Goal: Information Seeking & Learning: Check status

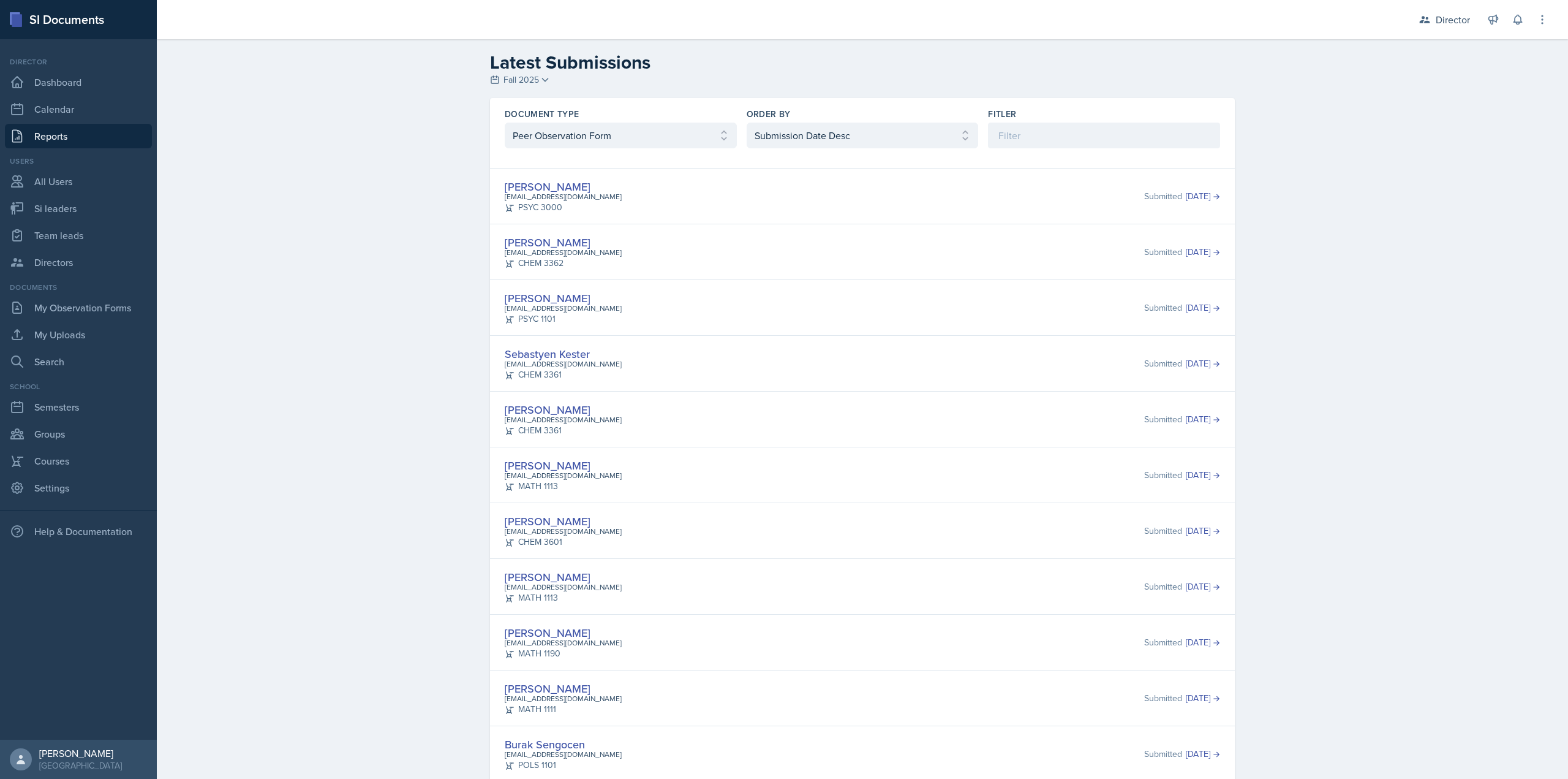
select select "2"
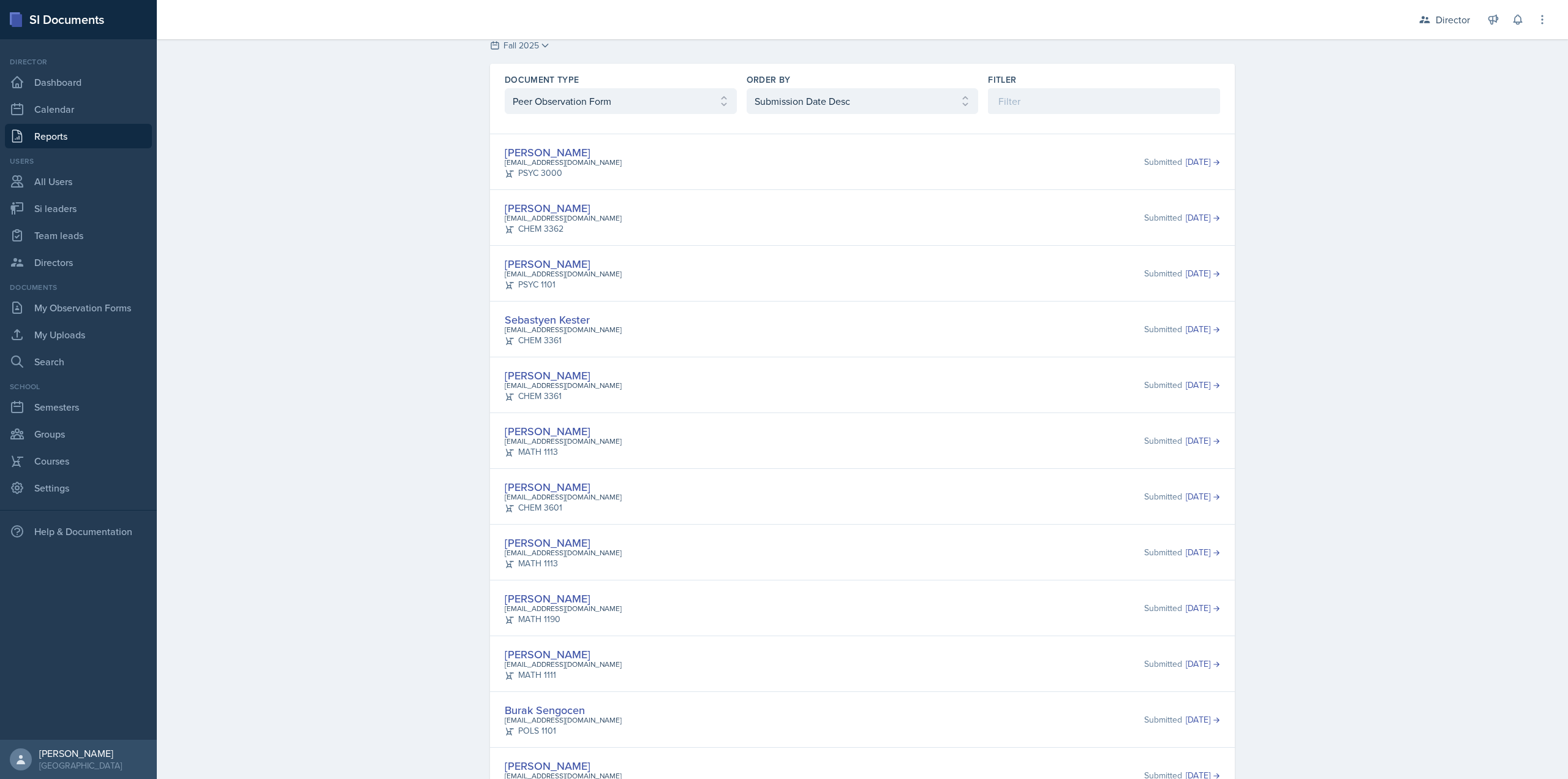
click at [838, 471] on div "Matt Mineo mmineo@students.kennesaw.edu CHEM 3601 Submitted Sep 10th, 2025" at bounding box center [862, 496] width 745 height 56
click at [1017, 93] on input at bounding box center [1104, 101] width 233 height 26
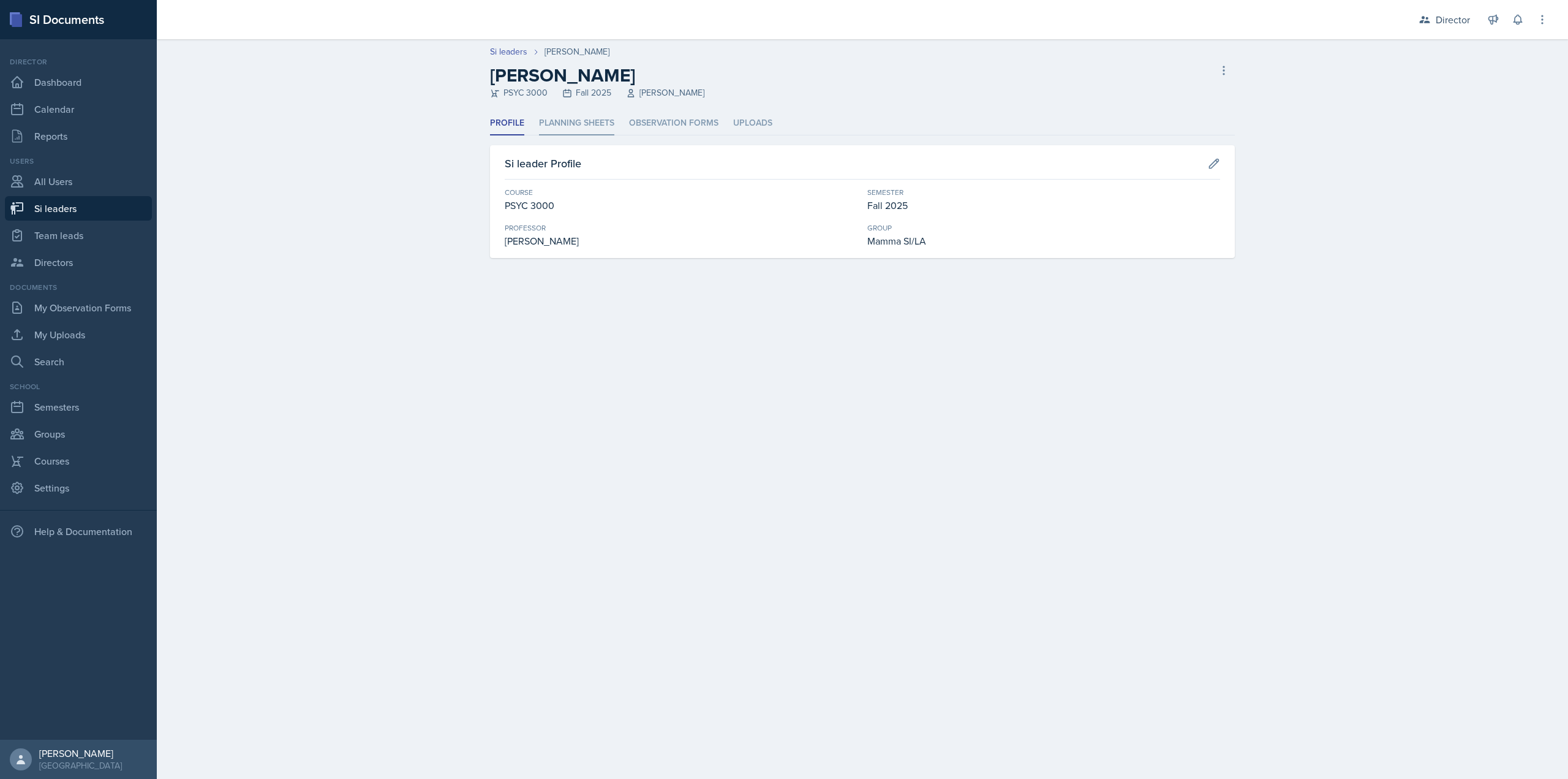
click at [575, 127] on li "Planning Sheets" at bounding box center [577, 123] width 76 height 24
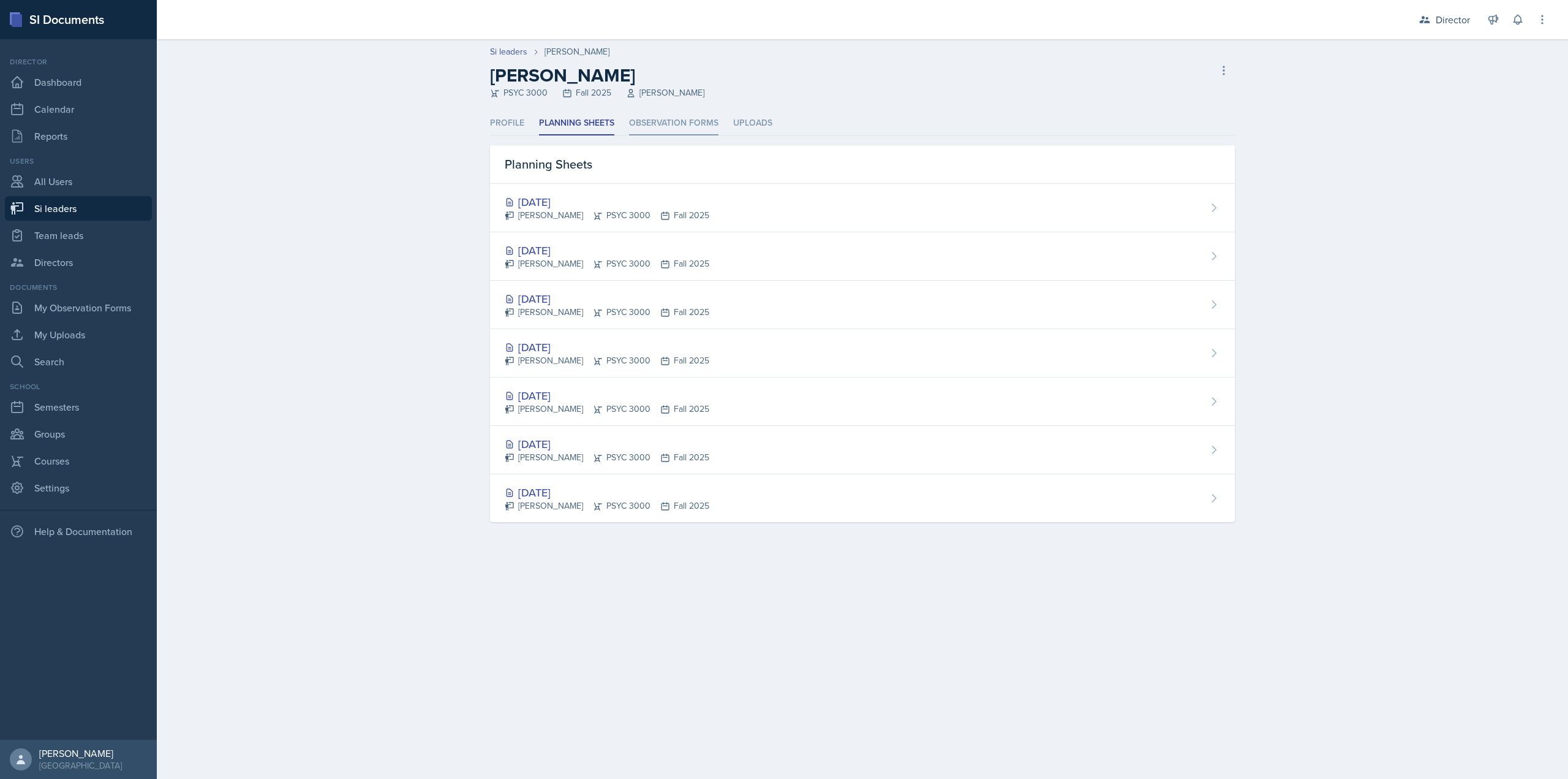
click at [670, 127] on li "Observation Forms" at bounding box center [674, 123] width 89 height 24
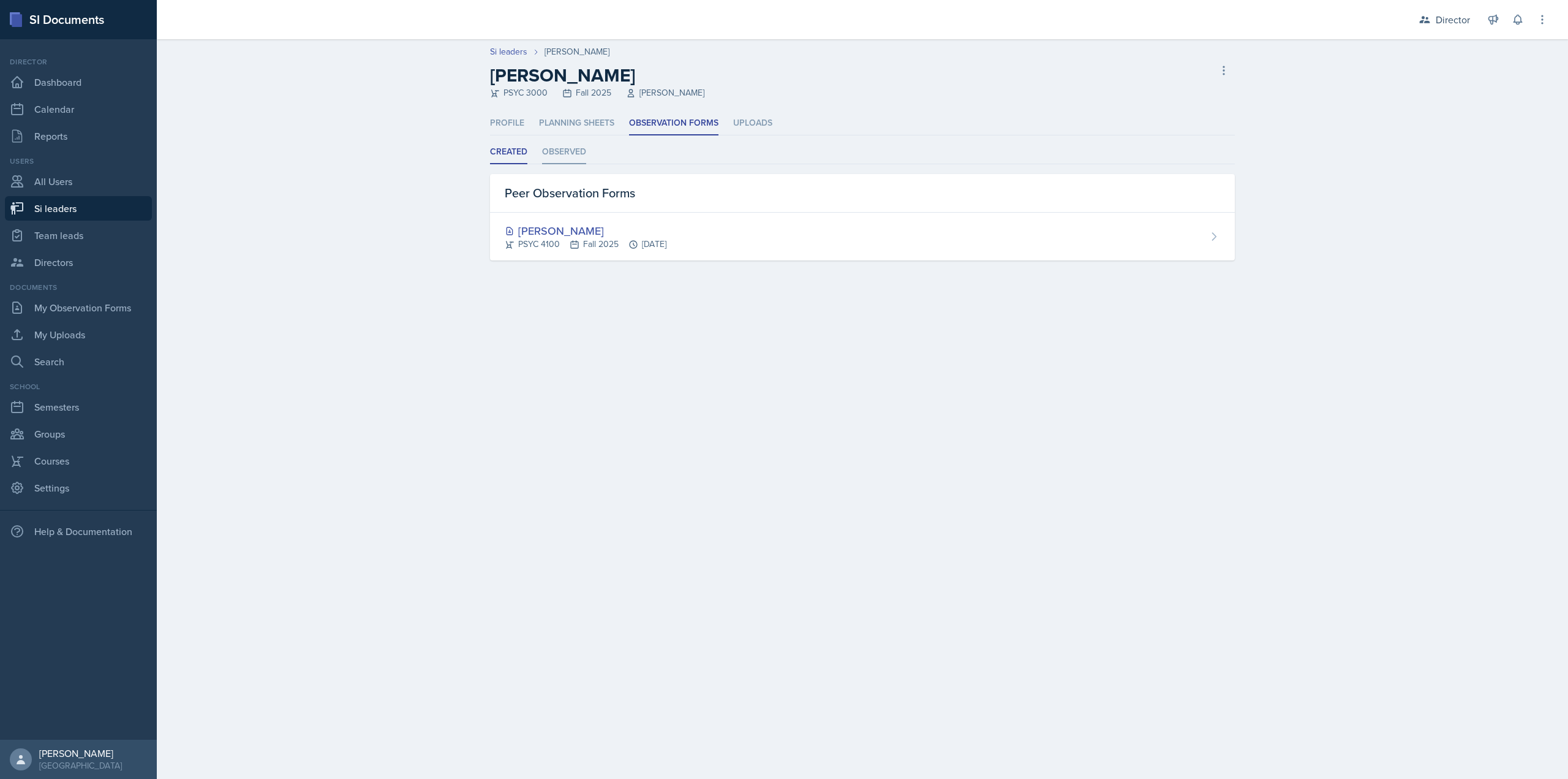
click at [556, 155] on li "Observed" at bounding box center [564, 152] width 44 height 24
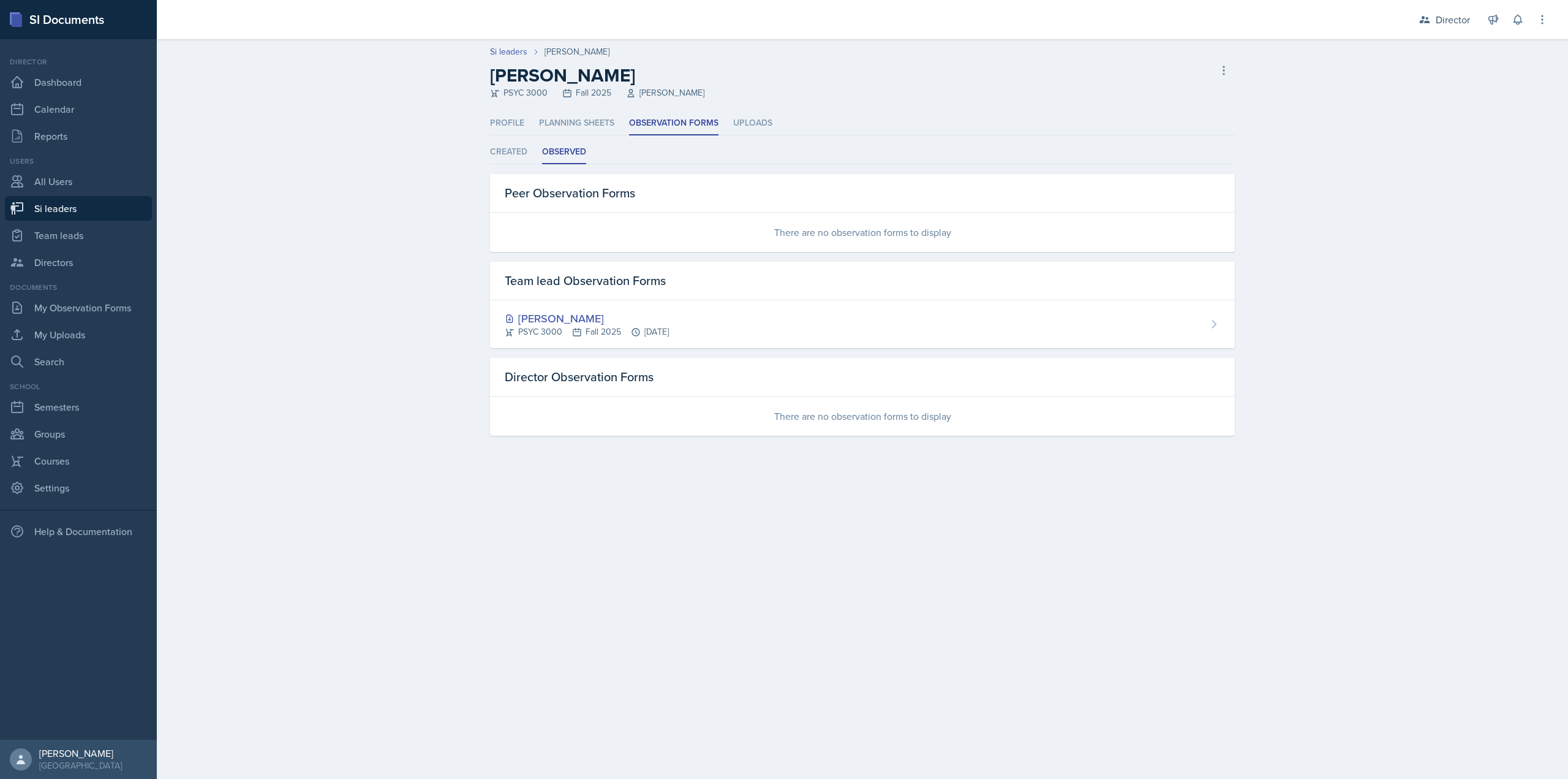
click at [530, 156] on ul "Created Observed" at bounding box center [862, 152] width 745 height 24
click at [519, 152] on li "Created" at bounding box center [509, 152] width 38 height 24
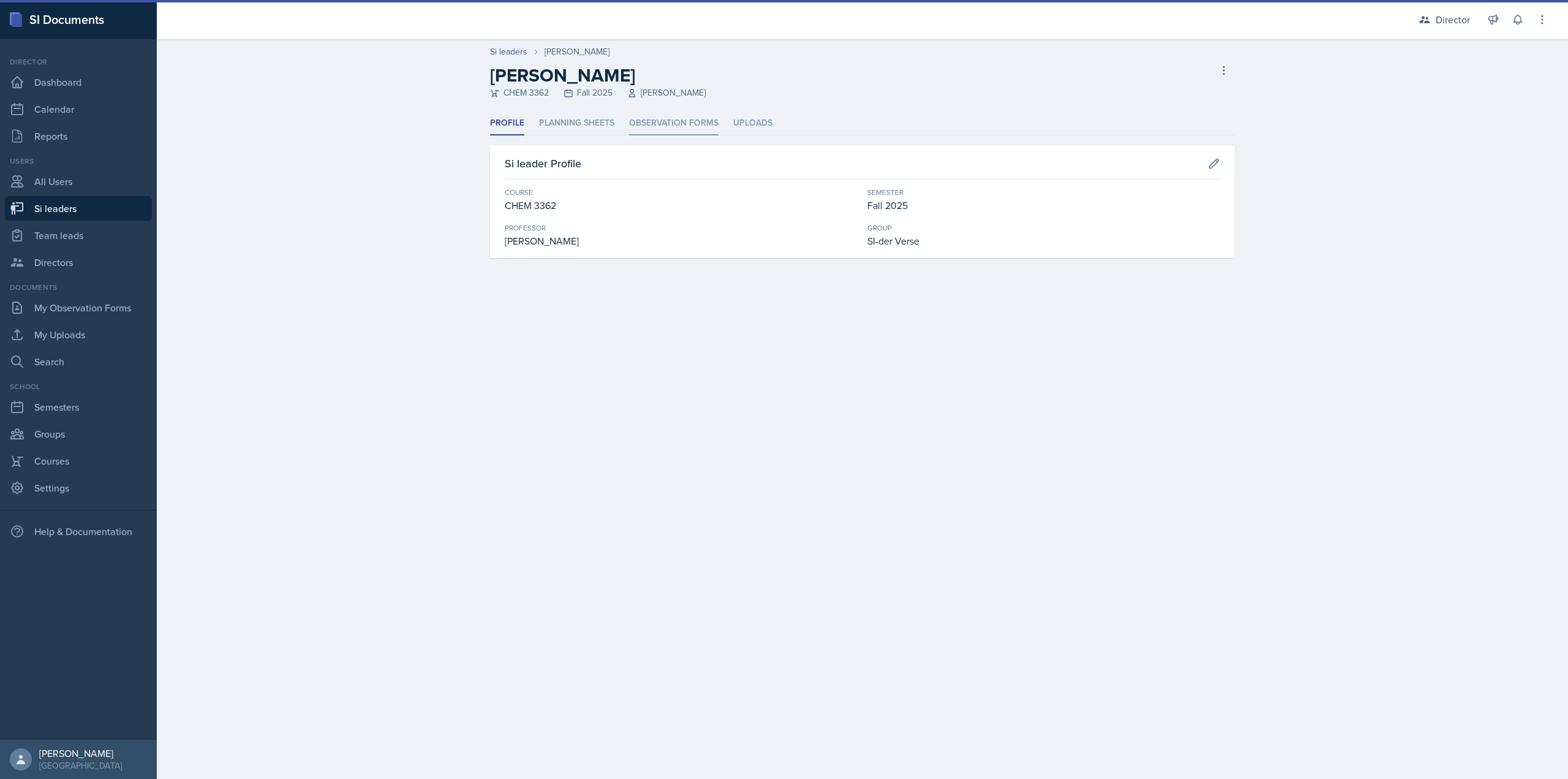
click at [654, 118] on li "Observation Forms" at bounding box center [674, 123] width 89 height 24
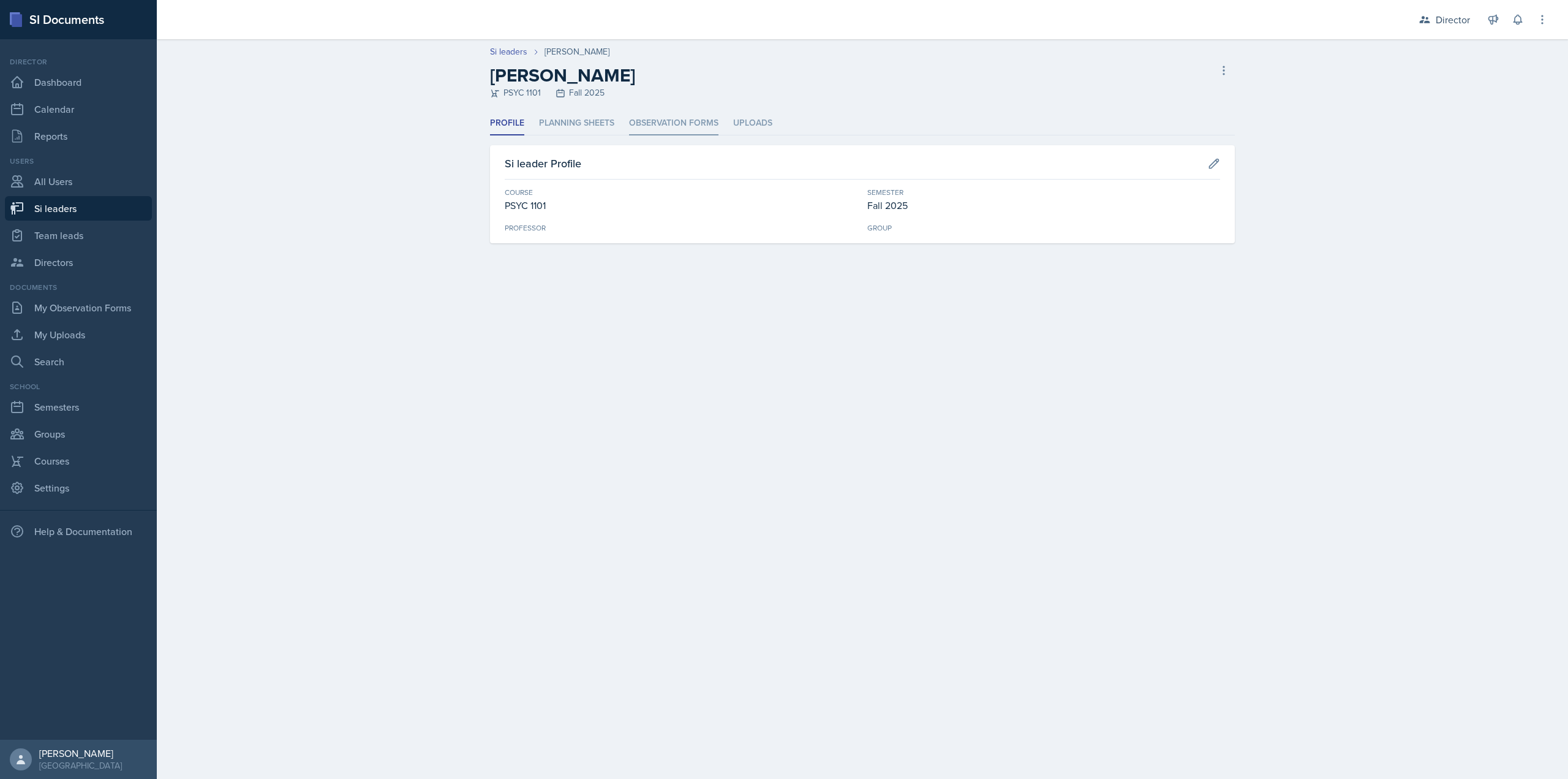
click at [657, 127] on li "Observation Forms" at bounding box center [674, 123] width 89 height 24
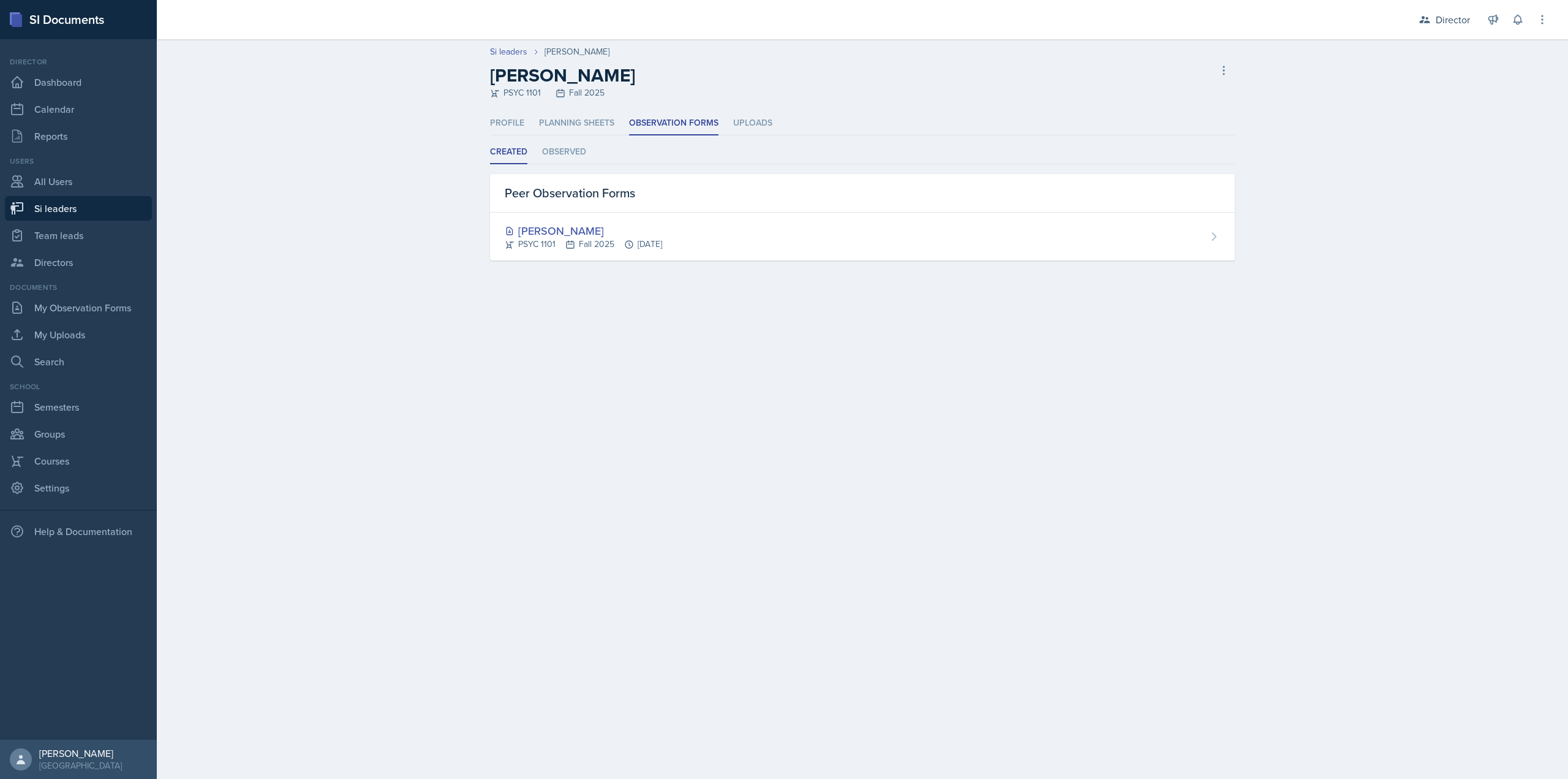
click at [708, 272] on div "Profile Planning Sheets Observation Forms Uploads Profile Planning Sheets Obser…" at bounding box center [862, 200] width 784 height 178
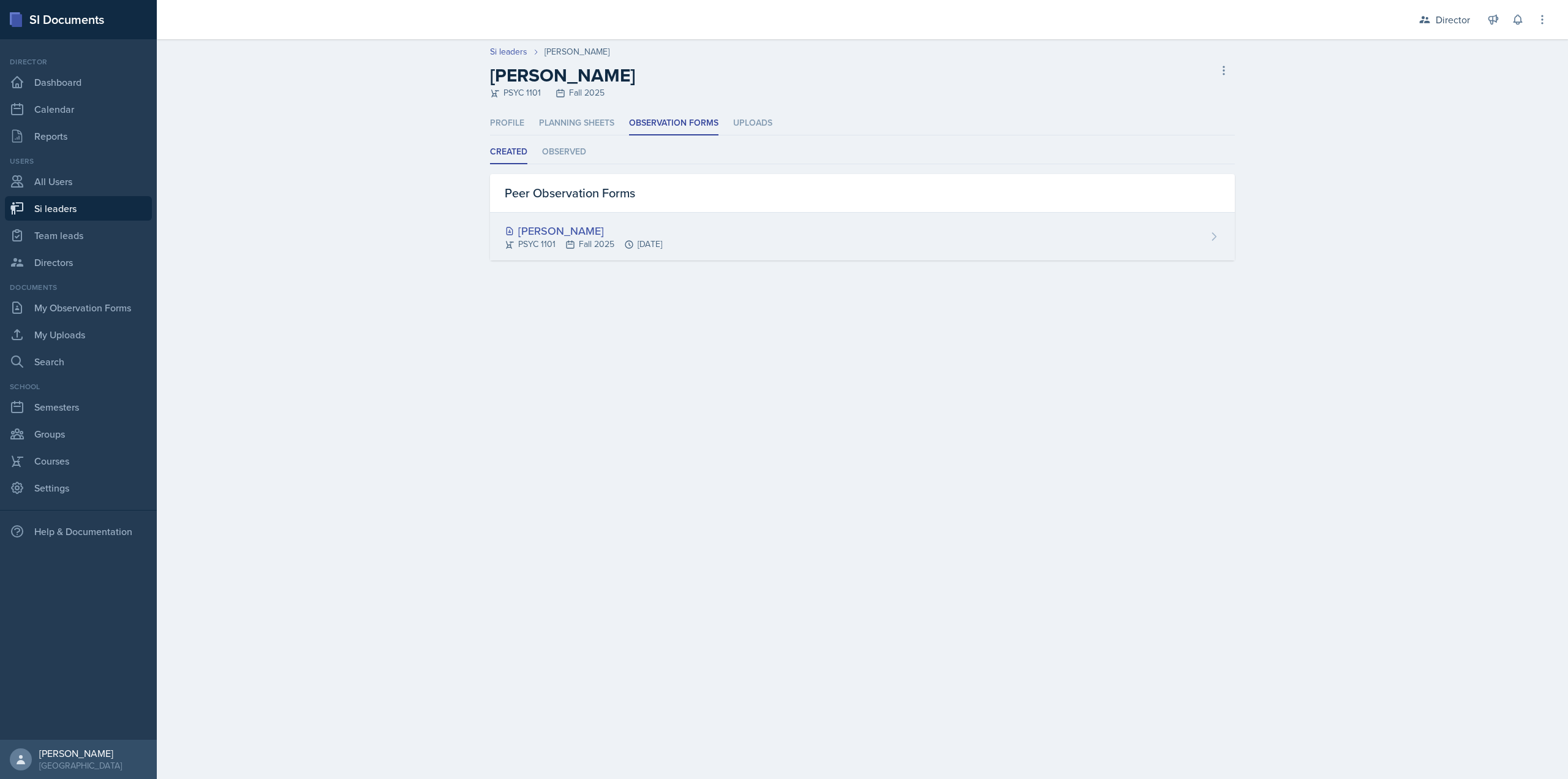
click at [730, 227] on div "LaRyn Hopkins PSYC 1101 Fall 2025 Sep 10th, 2025" at bounding box center [862, 236] width 745 height 48
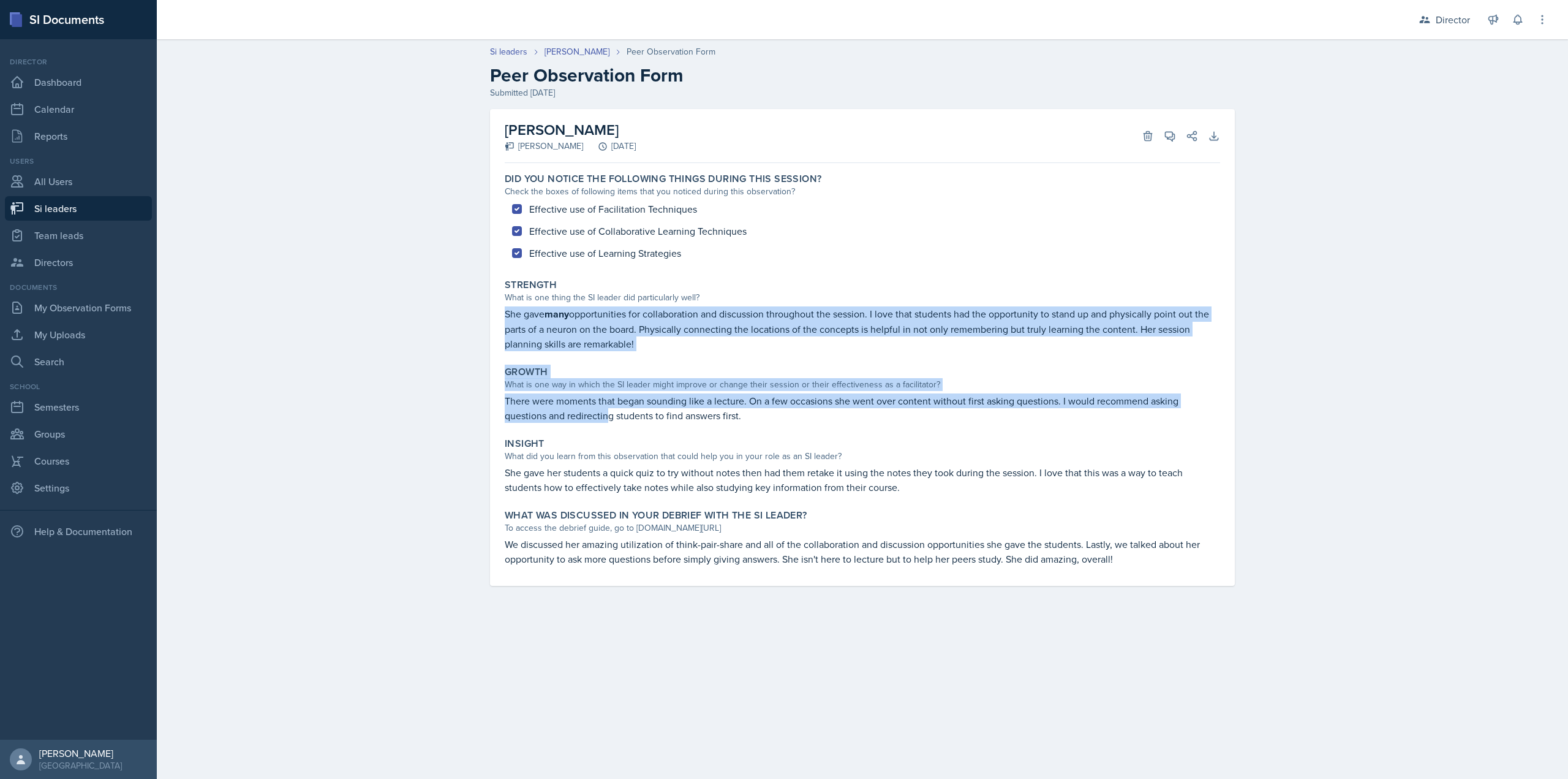
drag, startPoint x: 507, startPoint y: 317, endPoint x: 611, endPoint y: 415, distance: 142.9
click at [611, 415] on div "Did you notice the following things during this session? Check the boxes of fol…" at bounding box center [862, 377] width 715 height 417
click at [611, 415] on p "There were moments that began sounding like a lecture. On a few occasions she w…" at bounding box center [862, 408] width 715 height 30
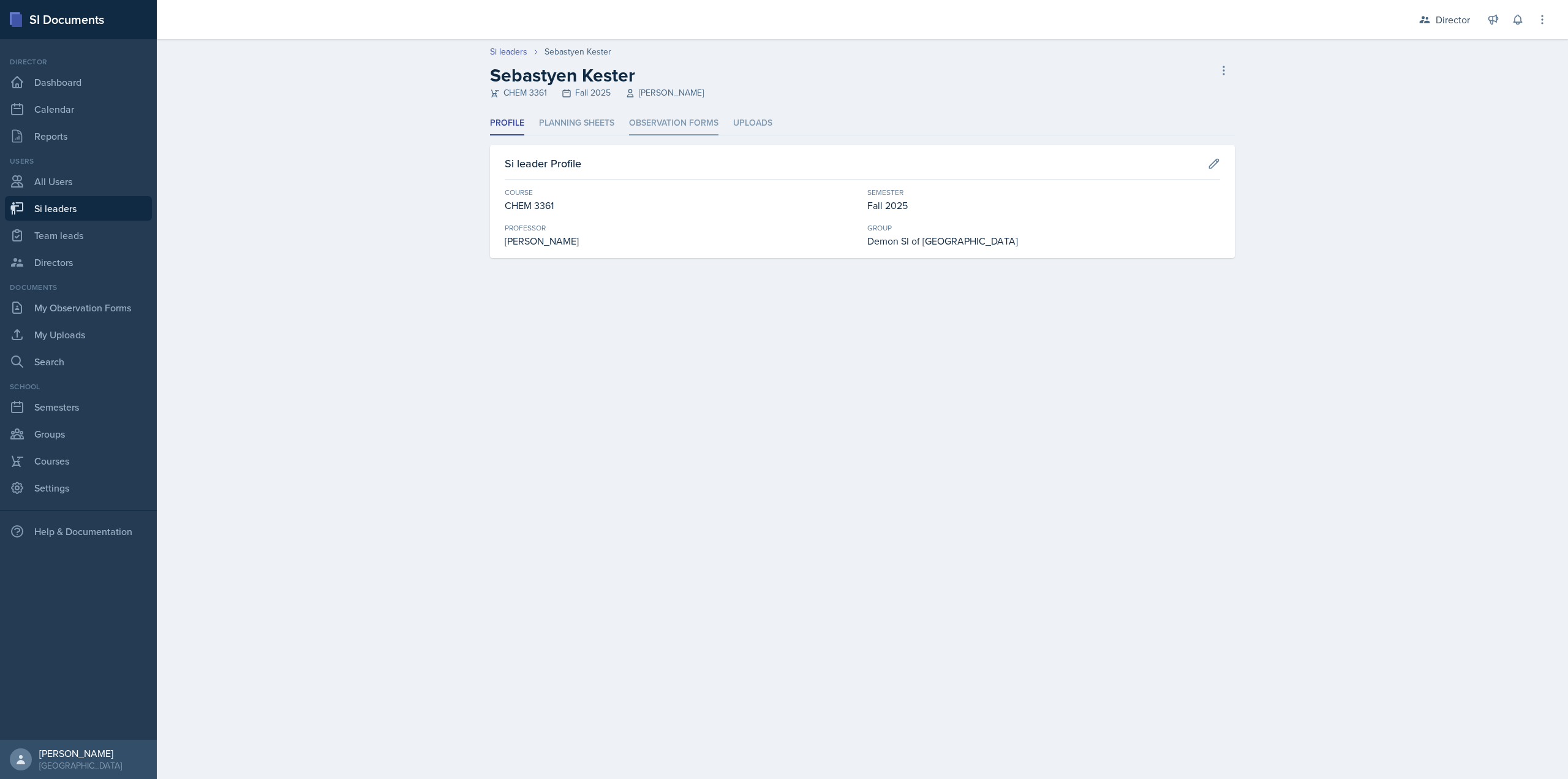
click at [696, 132] on li "Observation Forms" at bounding box center [674, 123] width 89 height 24
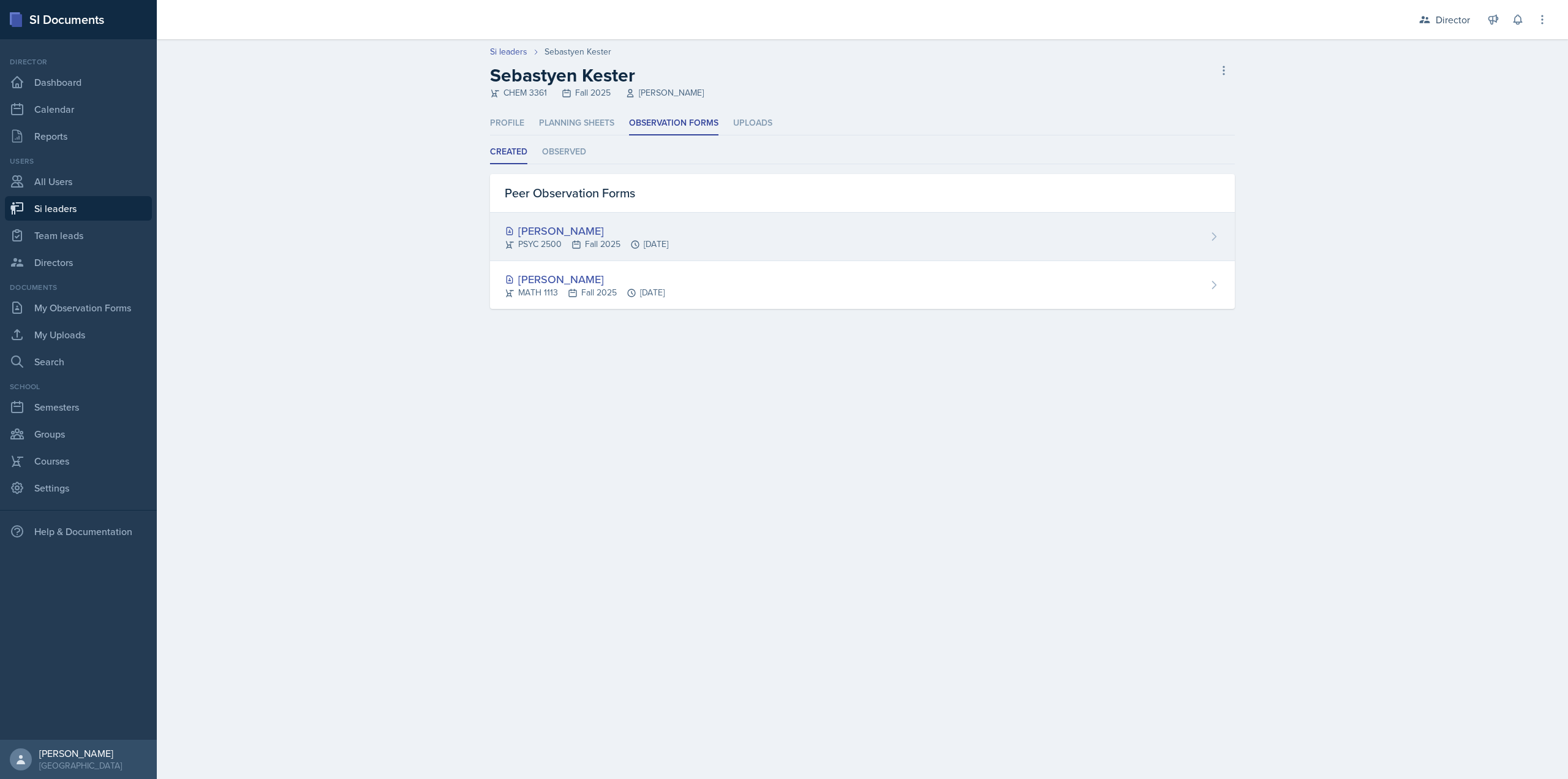
click at [613, 244] on div "PSYC 2500 Fall 2025 [DATE]" at bounding box center [586, 243] width 164 height 13
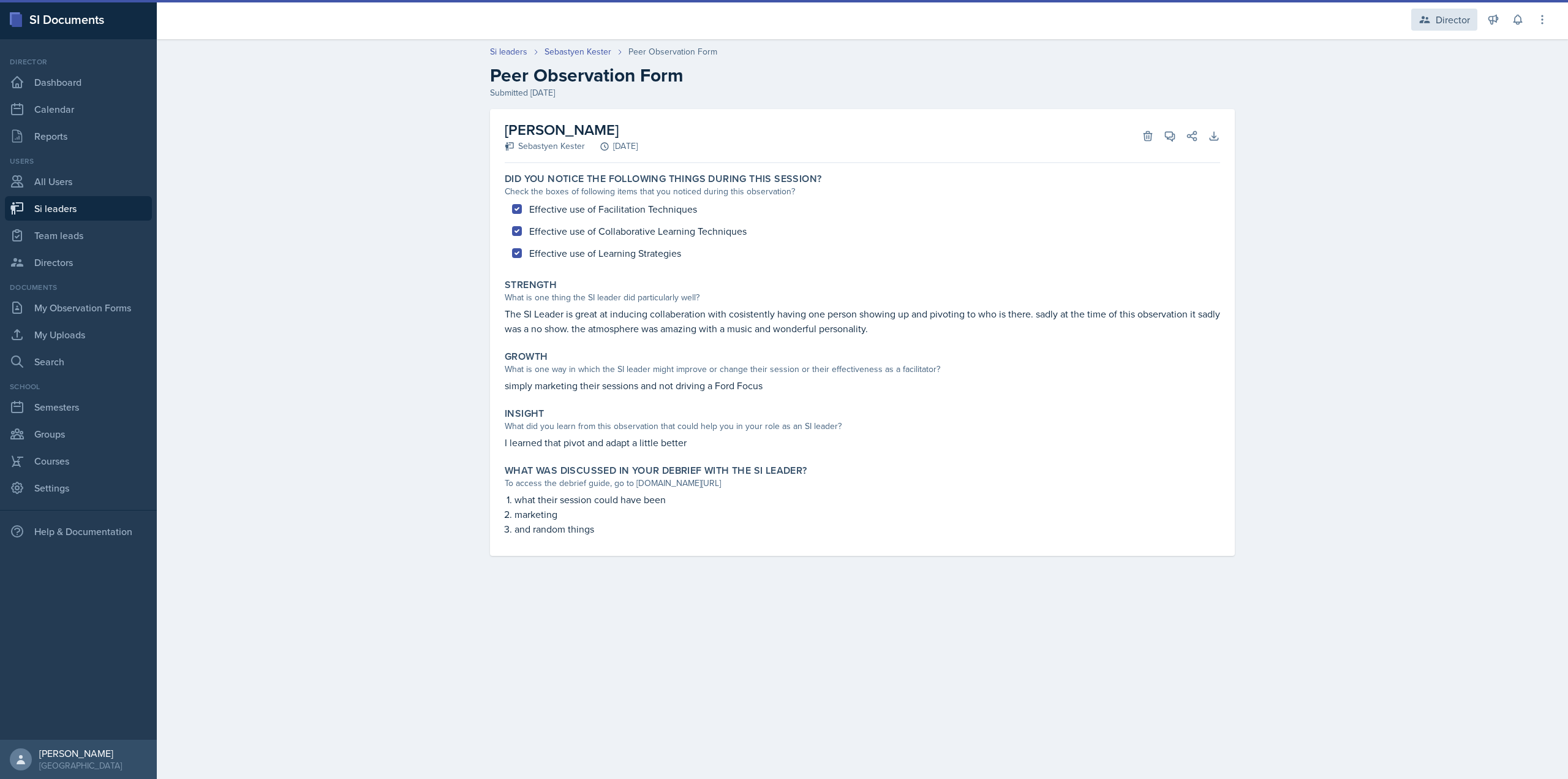
click at [1441, 18] on div "Director" at bounding box center [1453, 19] width 35 height 15
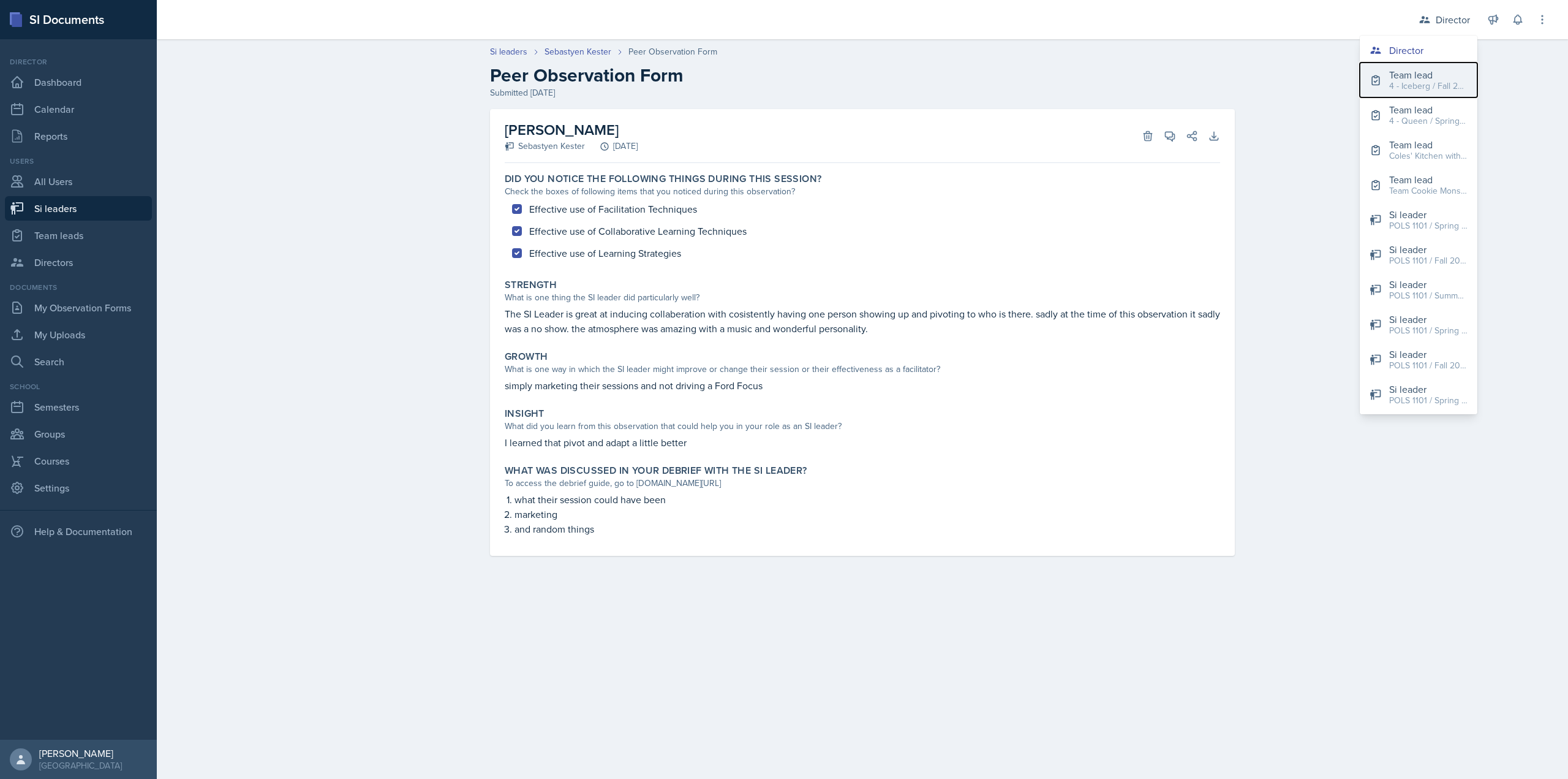
click at [1432, 80] on div "4 - Iceberg / Fall 2022" at bounding box center [1428, 85] width 78 height 13
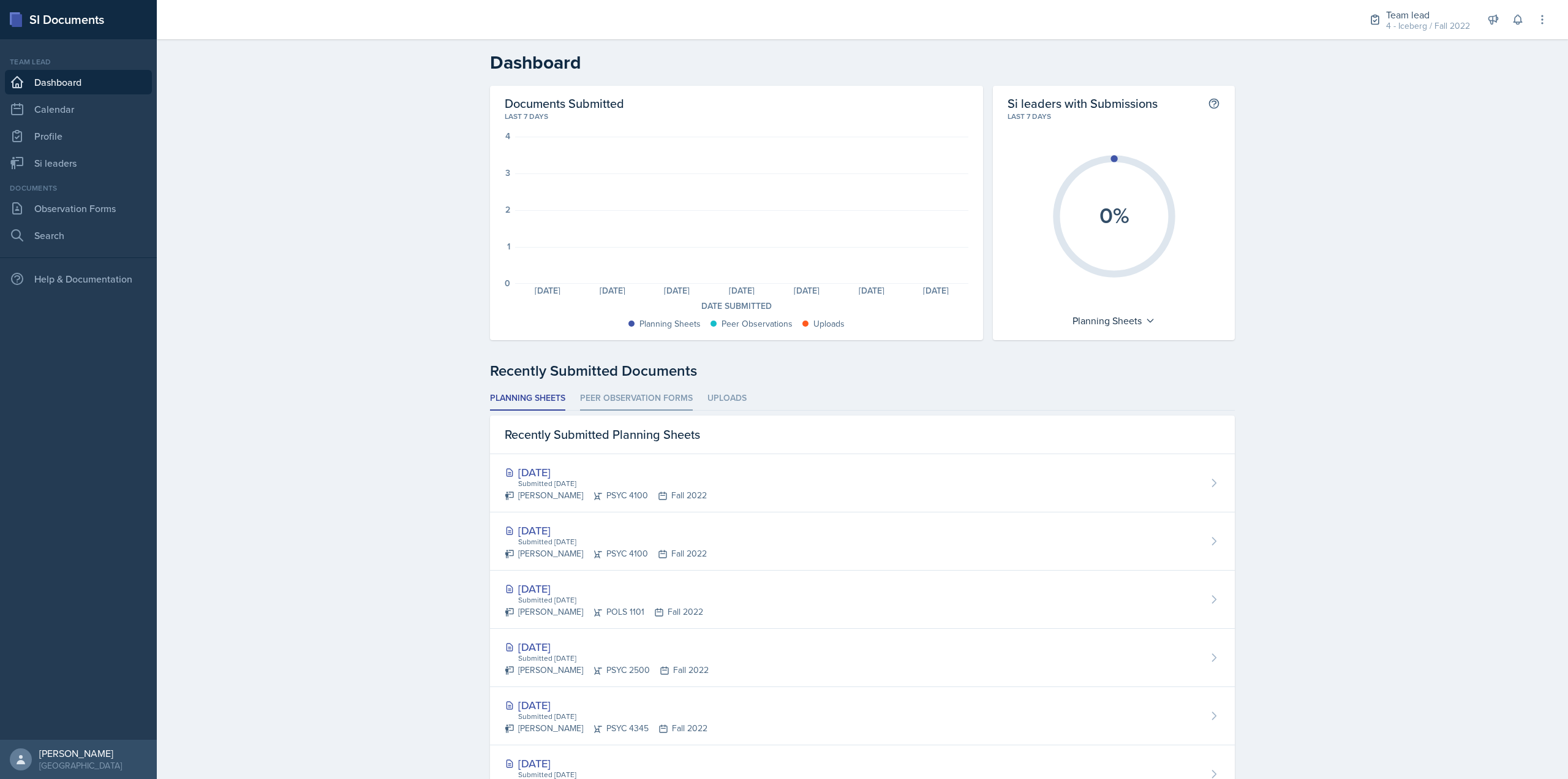
click at [622, 405] on li "Peer Observation Forms" at bounding box center [636, 398] width 112 height 24
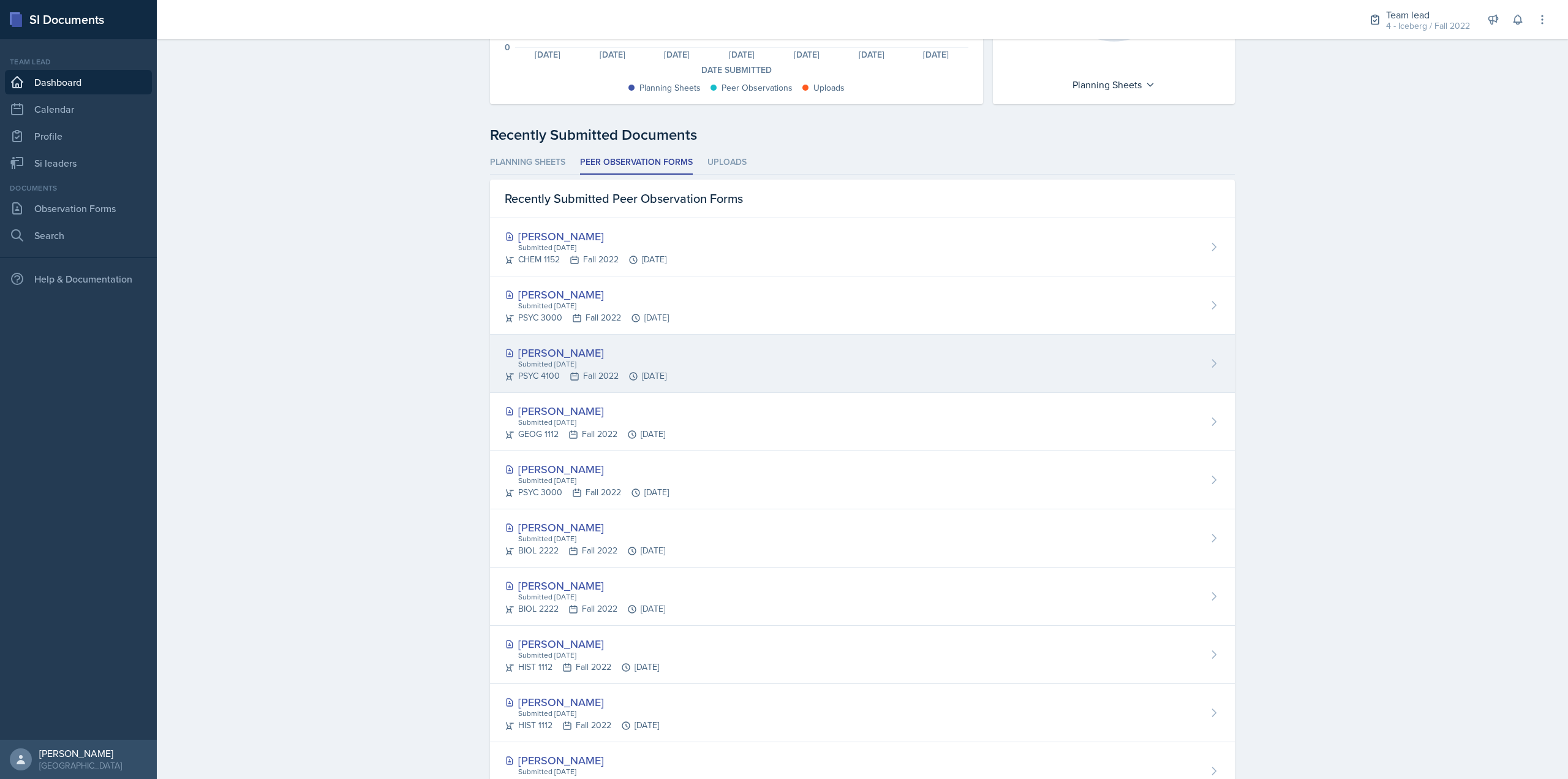
scroll to position [286, 0]
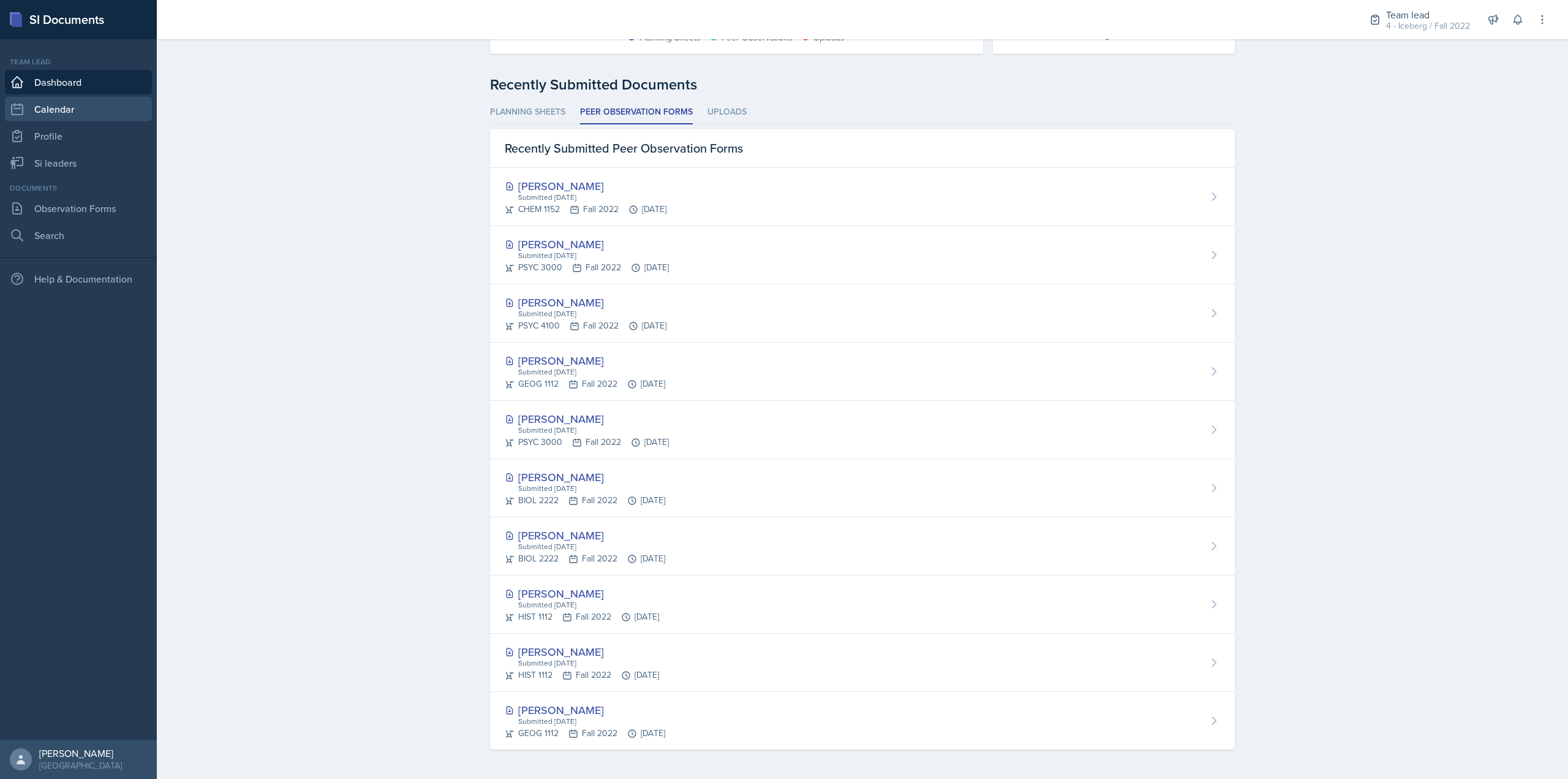
click at [108, 111] on link "Calendar" at bounding box center [78, 108] width 147 height 25
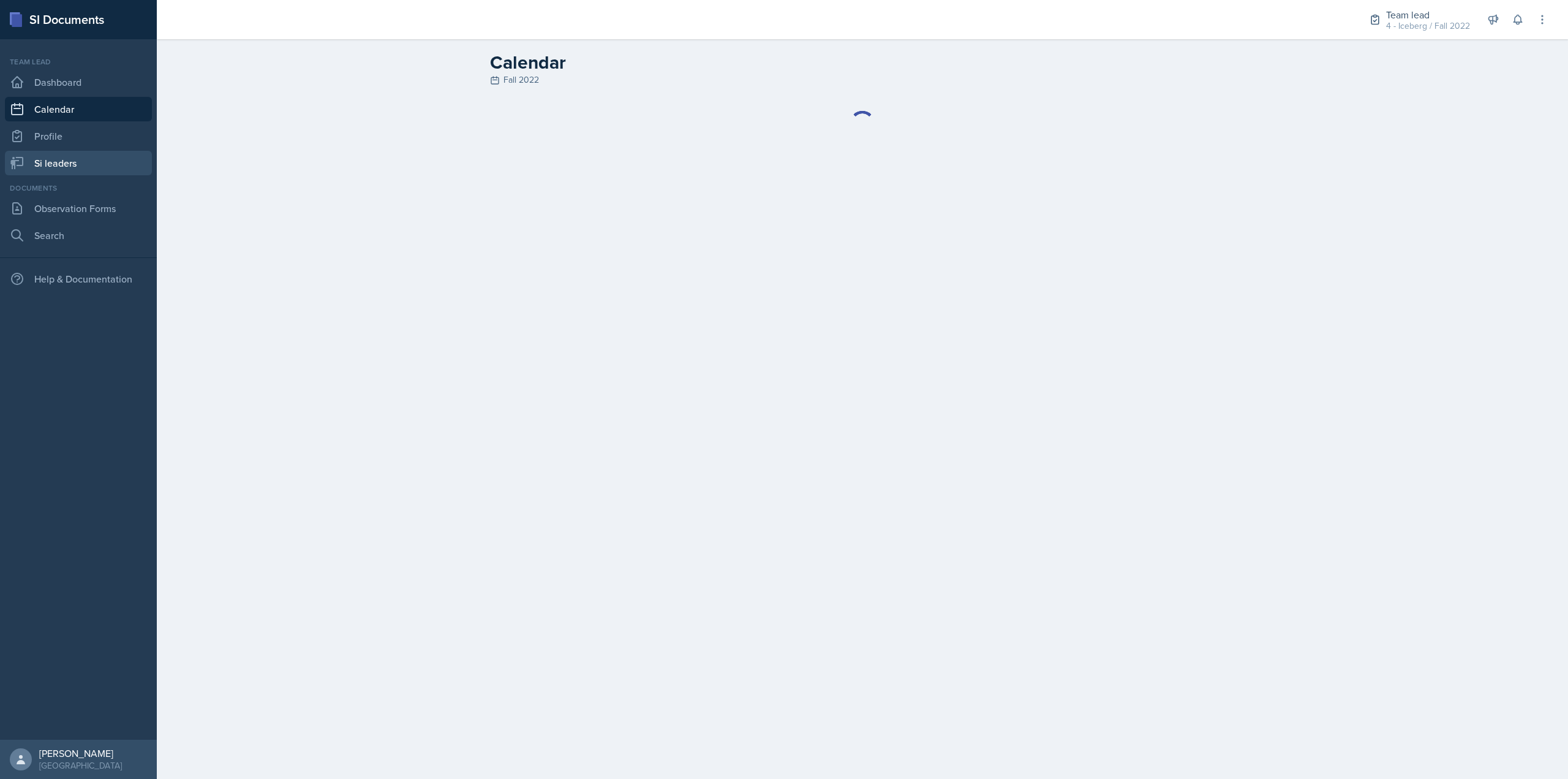
click at [103, 161] on link "Si leaders" at bounding box center [78, 163] width 147 height 25
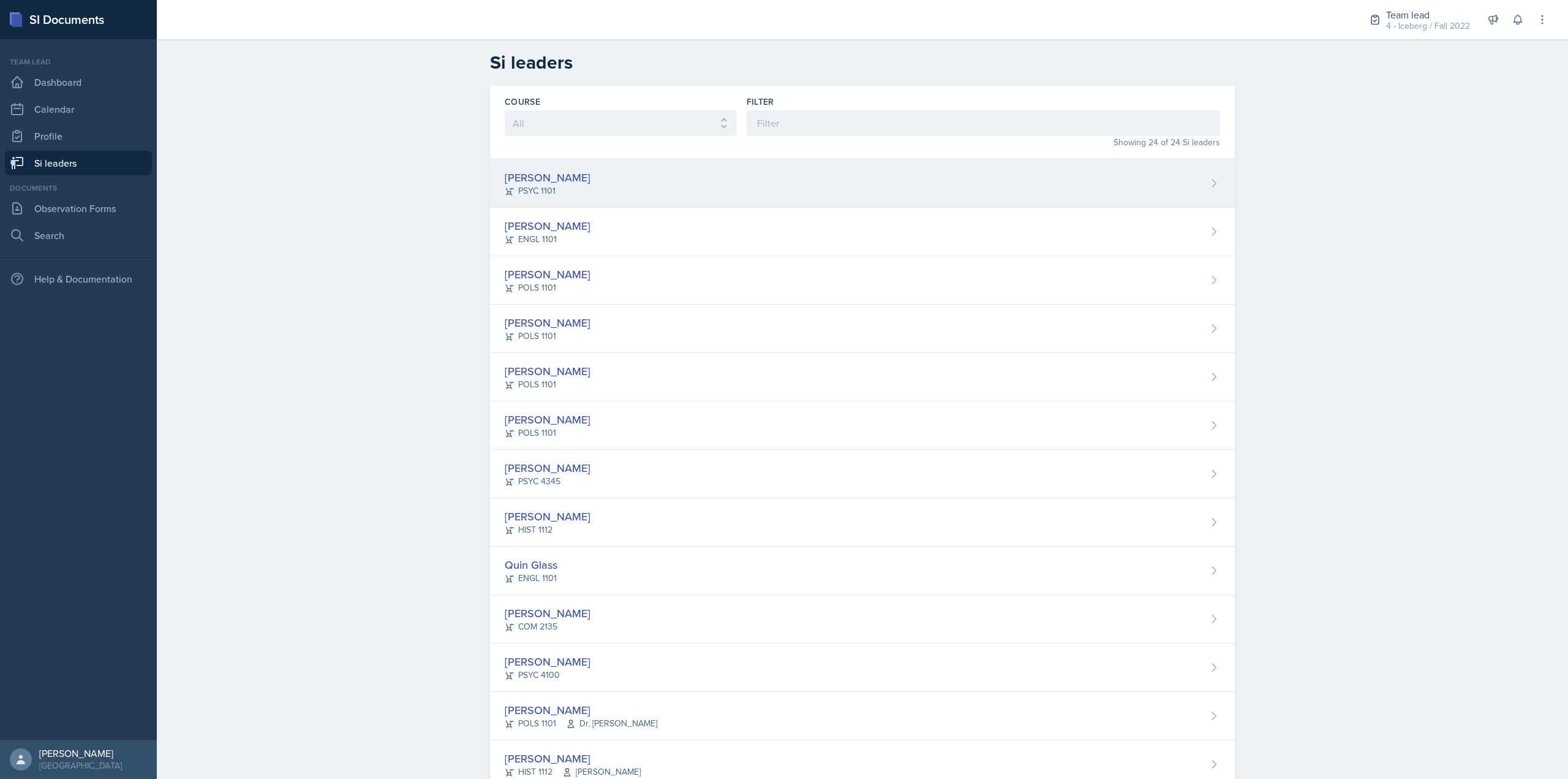
click at [654, 177] on div "Nicholas Alba PSYC 1101" at bounding box center [862, 183] width 745 height 49
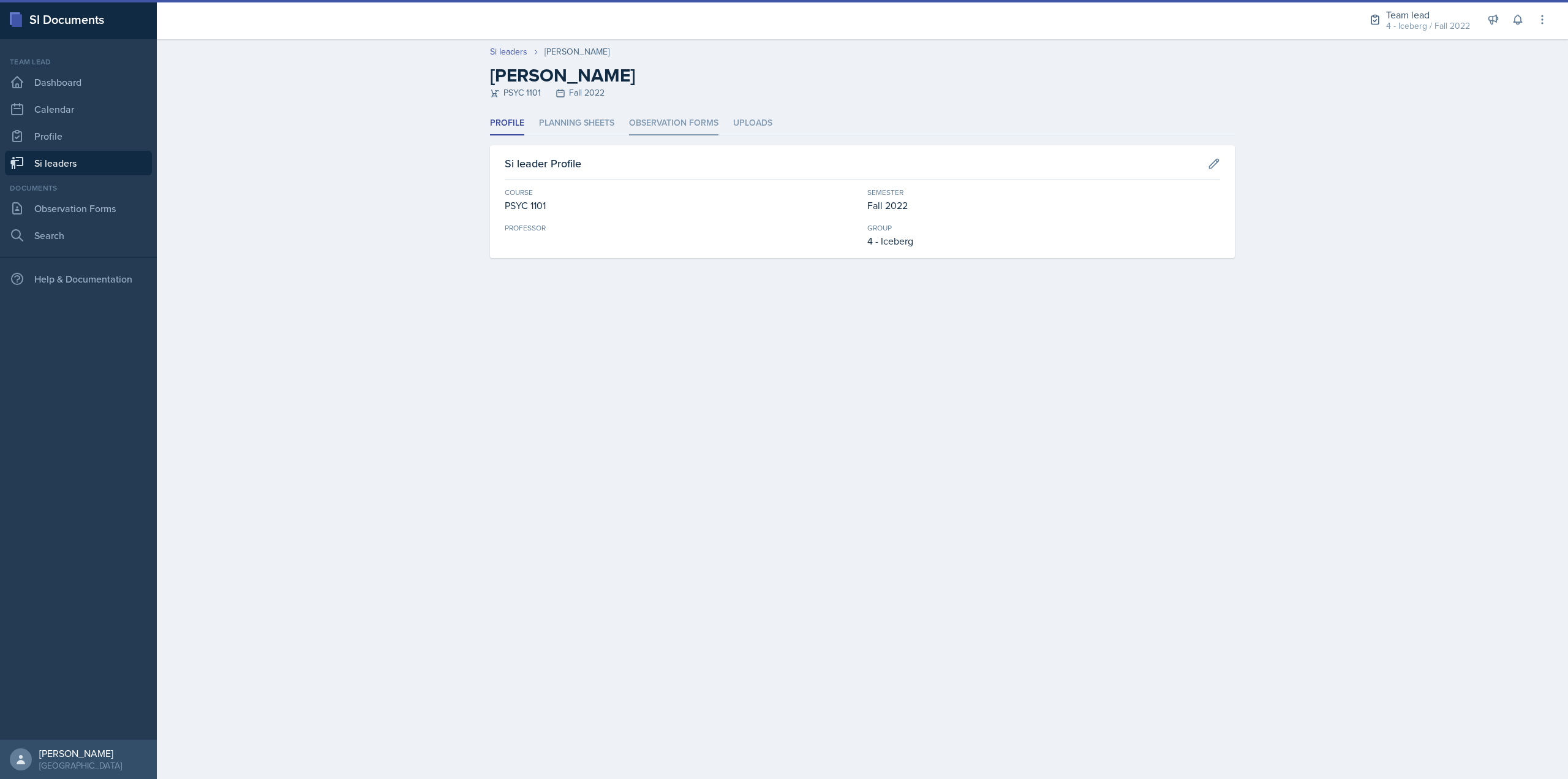
click at [700, 123] on li "Observation Forms" at bounding box center [674, 123] width 89 height 24
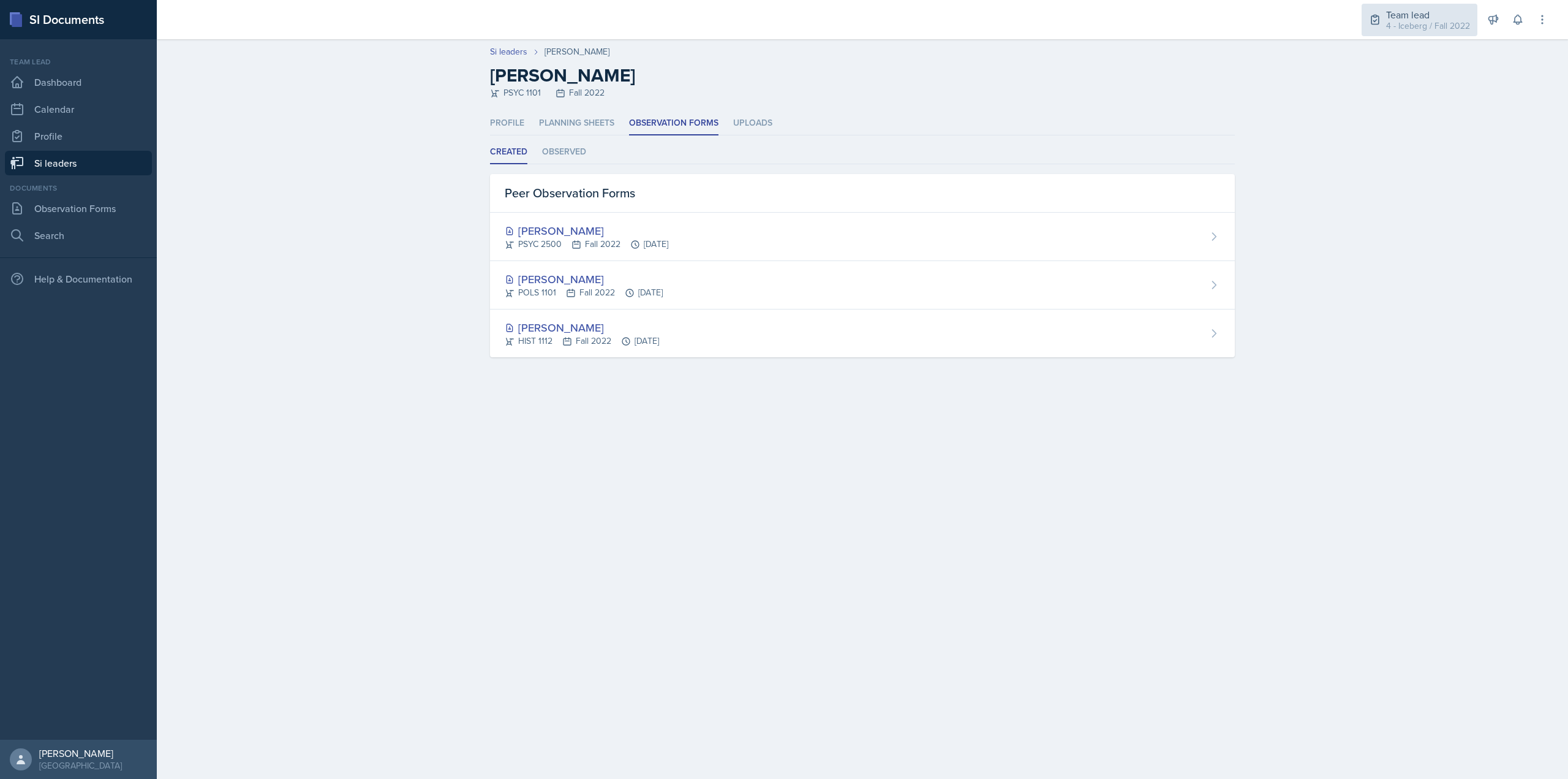
click at [1409, 14] on div "Team lead" at bounding box center [1428, 14] width 83 height 15
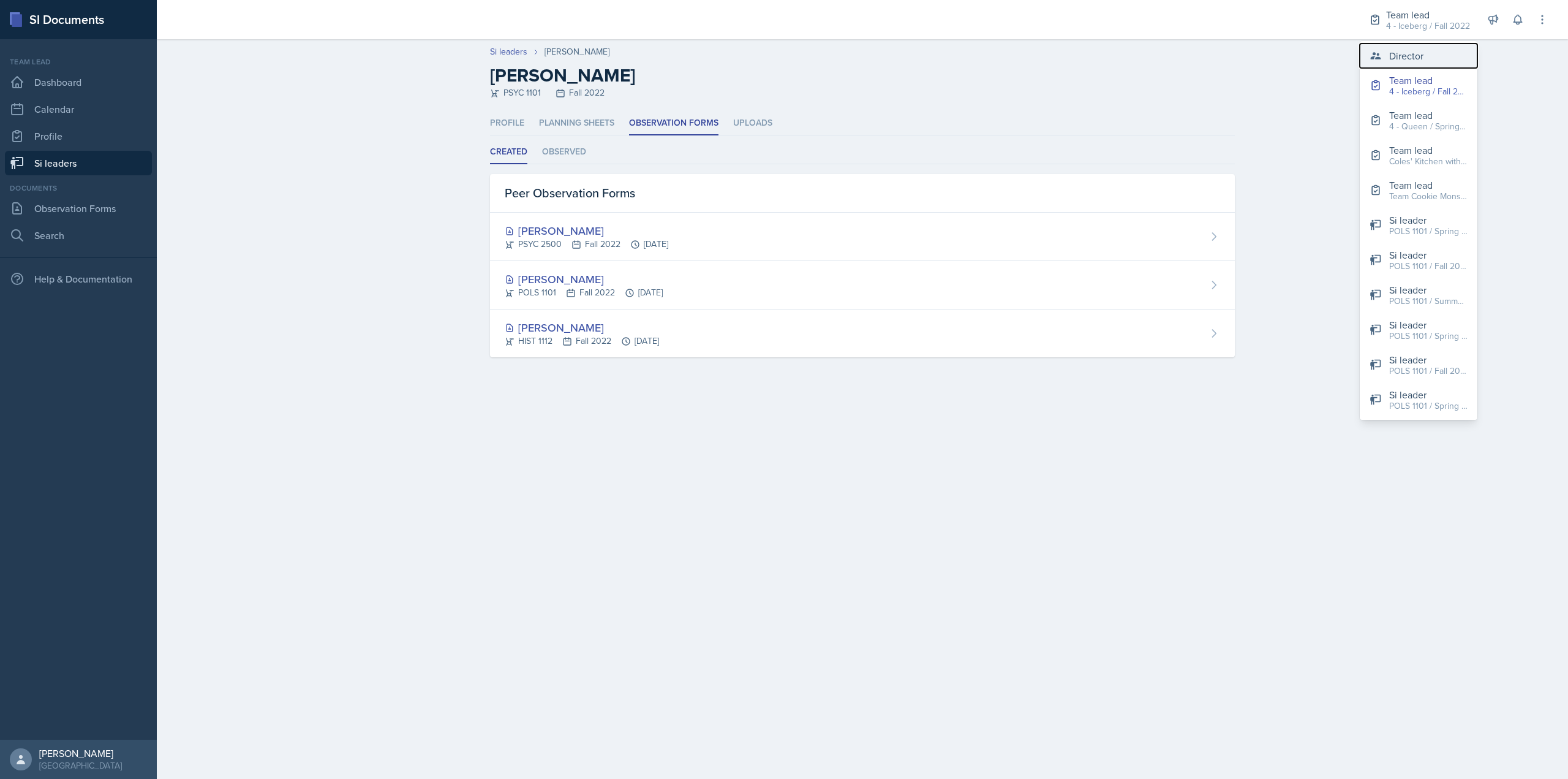
click at [1396, 61] on div "Director" at bounding box center [1406, 56] width 35 height 15
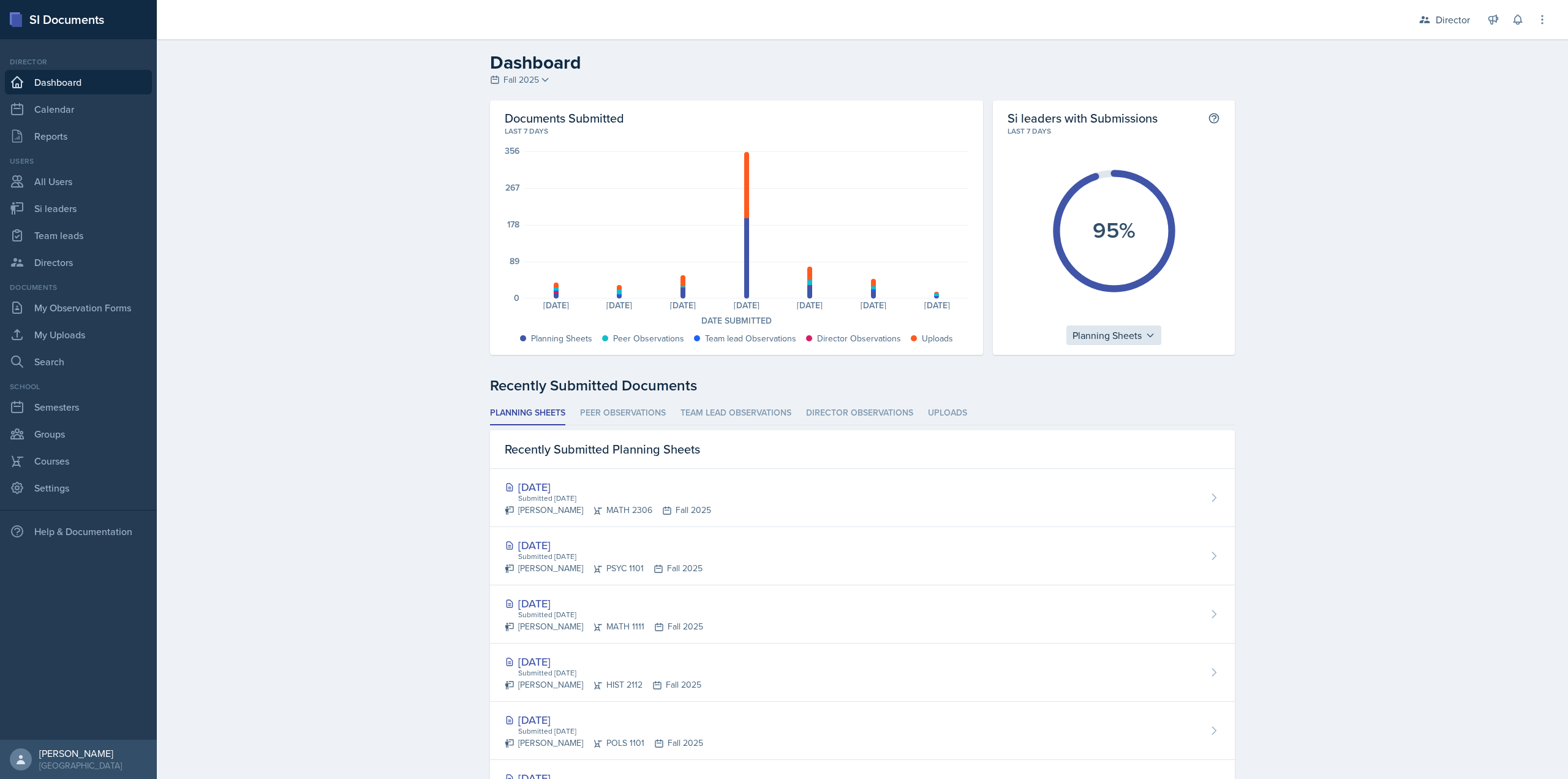
click at [1111, 340] on div "Planning Sheets" at bounding box center [1114, 335] width 95 height 20
click at [1106, 383] on div "Peer Observations" at bounding box center [1125, 389] width 117 height 25
click at [1106, 333] on div "Peer Observations" at bounding box center [1114, 335] width 104 height 20
click at [1113, 420] on div "Uploads" at bounding box center [1121, 413] width 117 height 25
click at [1111, 328] on div "Uploads" at bounding box center [1114, 335] width 61 height 20
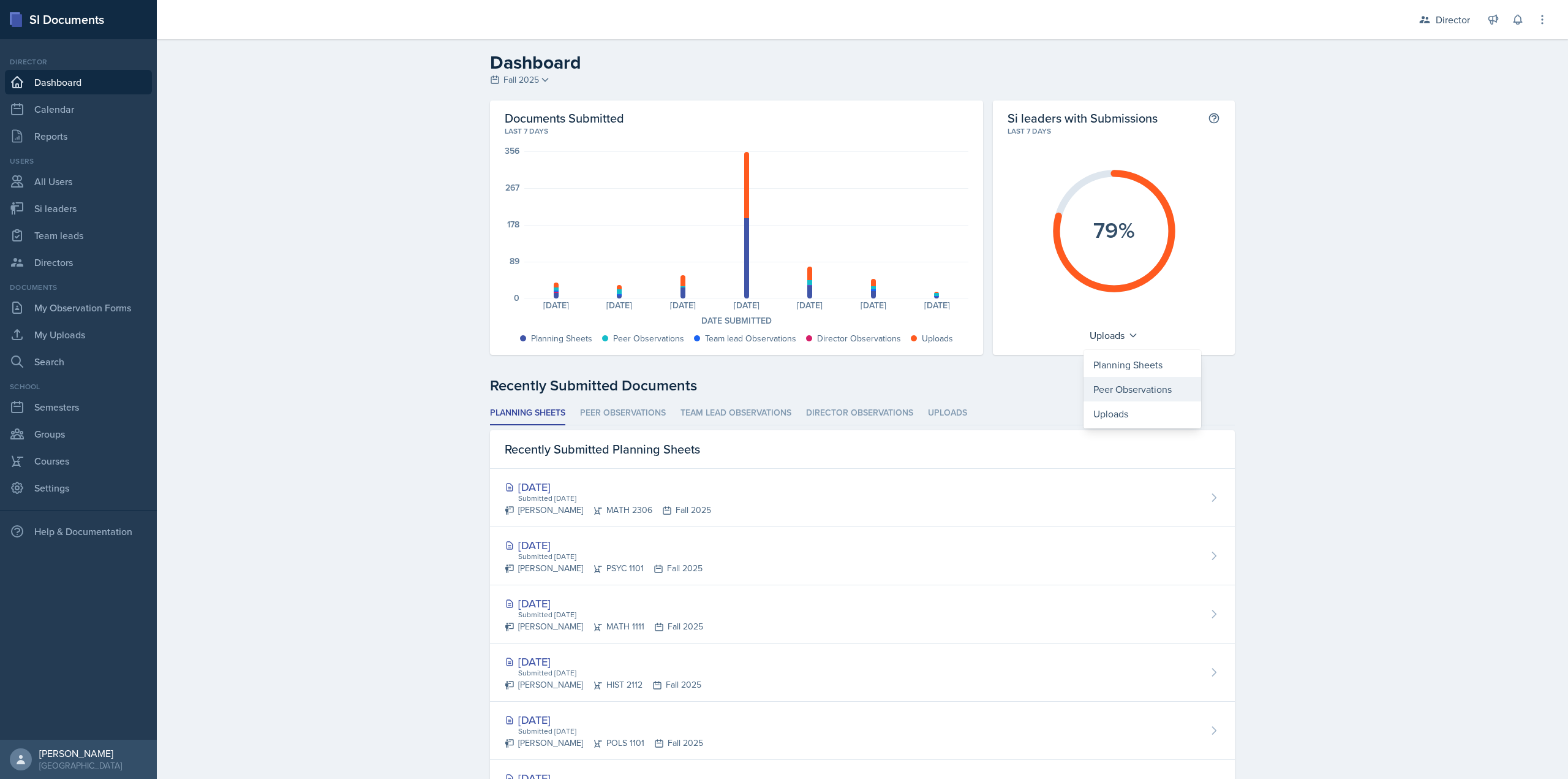
click at [1116, 385] on div "Peer Observations" at bounding box center [1143, 389] width 117 height 25
drag, startPoint x: 1147, startPoint y: 199, endPoint x: 1110, endPoint y: 235, distance: 51.6
click at [1110, 235] on icon "24%" at bounding box center [1114, 231] width 137 height 137
click at [1109, 240] on text "24%" at bounding box center [1114, 230] width 43 height 32
click at [1111, 331] on div "Peer Observations" at bounding box center [1114, 335] width 104 height 20
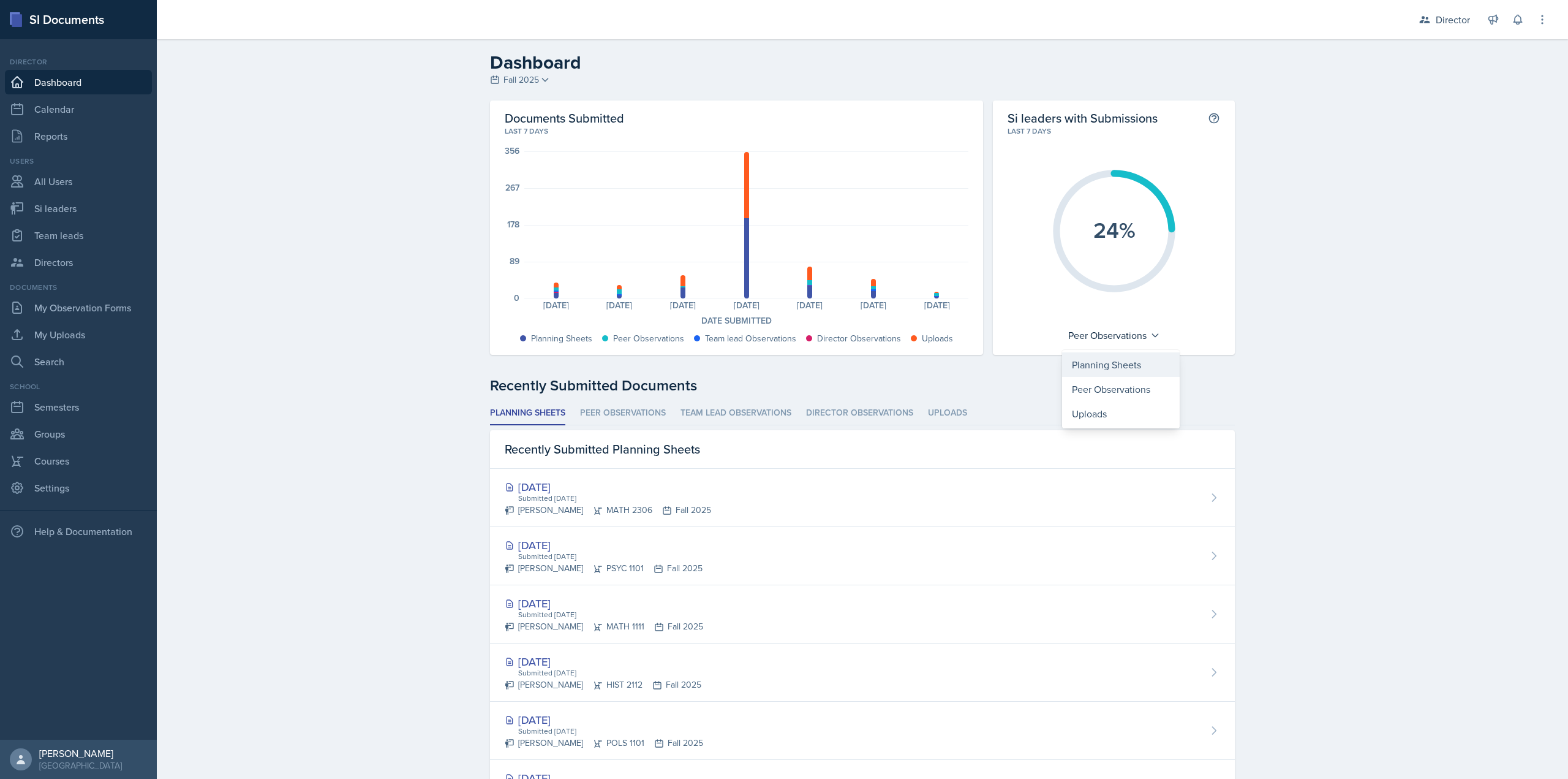
click at [1106, 365] on div "Planning Sheets" at bounding box center [1121, 365] width 117 height 25
click at [79, 464] on link "Courses" at bounding box center [78, 460] width 147 height 25
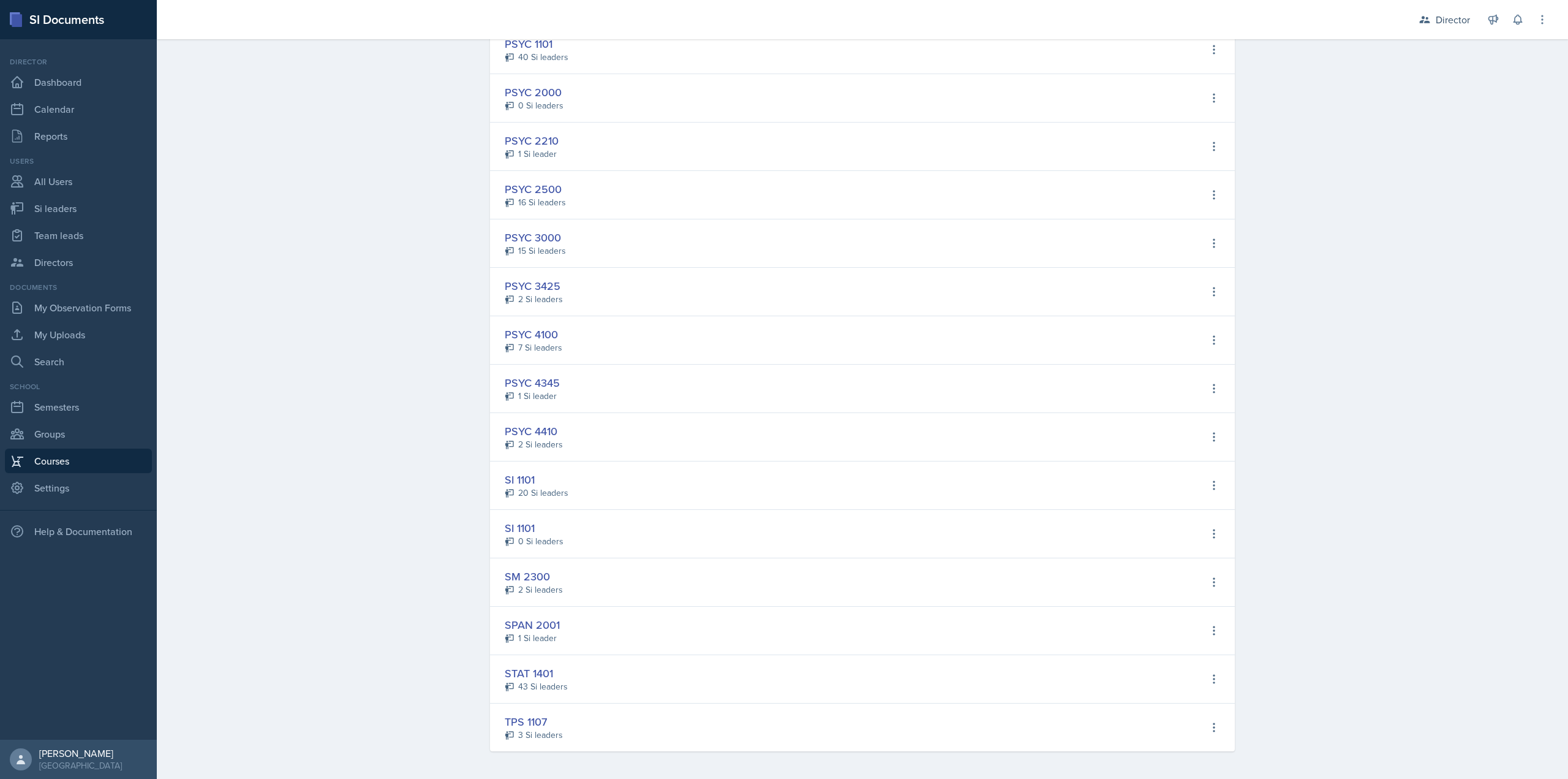
scroll to position [4273, 0]
click at [98, 411] on link "Semesters" at bounding box center [78, 406] width 147 height 25
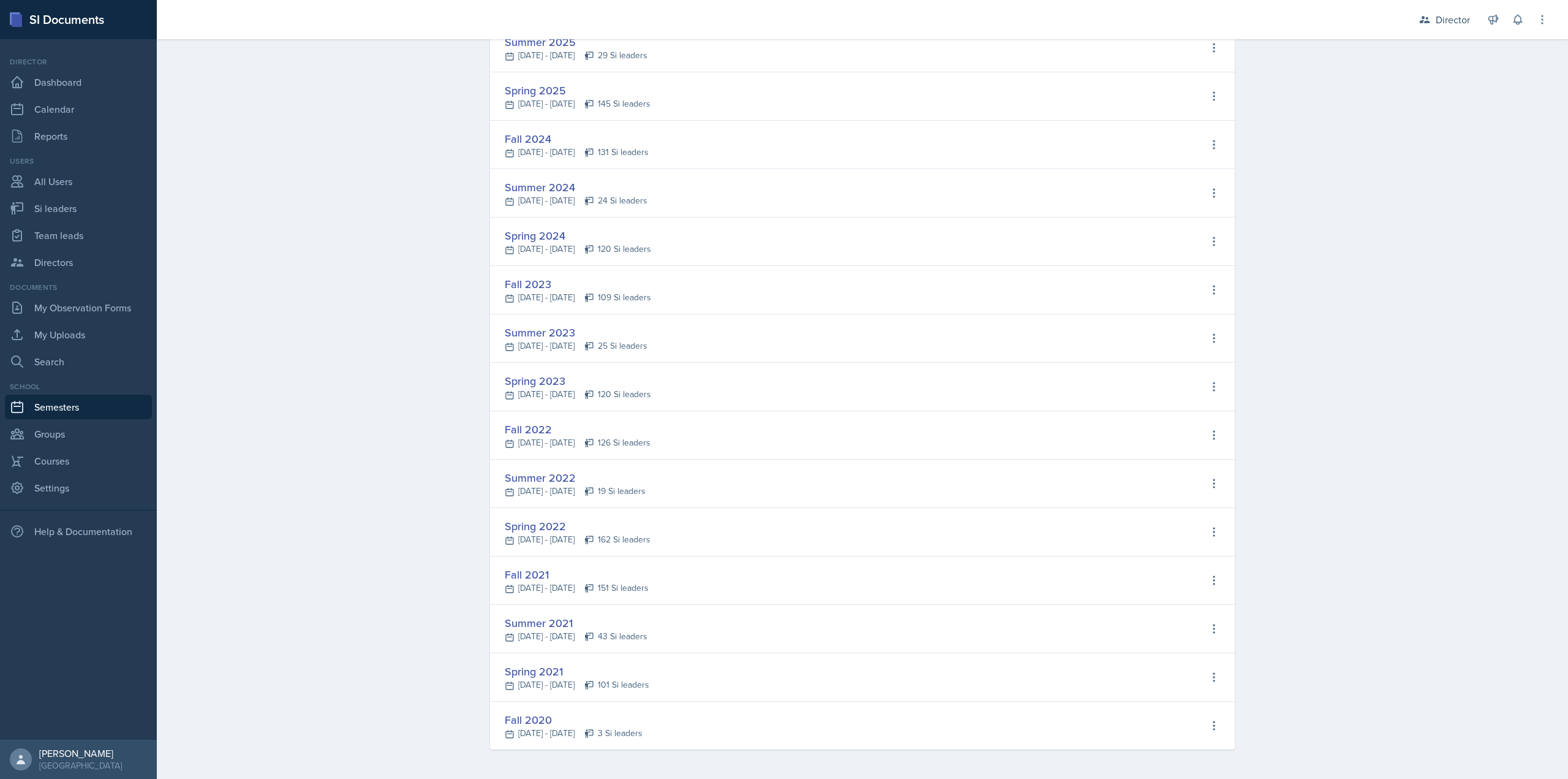
scroll to position [110, 0]
click at [75, 457] on link "Courses" at bounding box center [78, 460] width 147 height 25
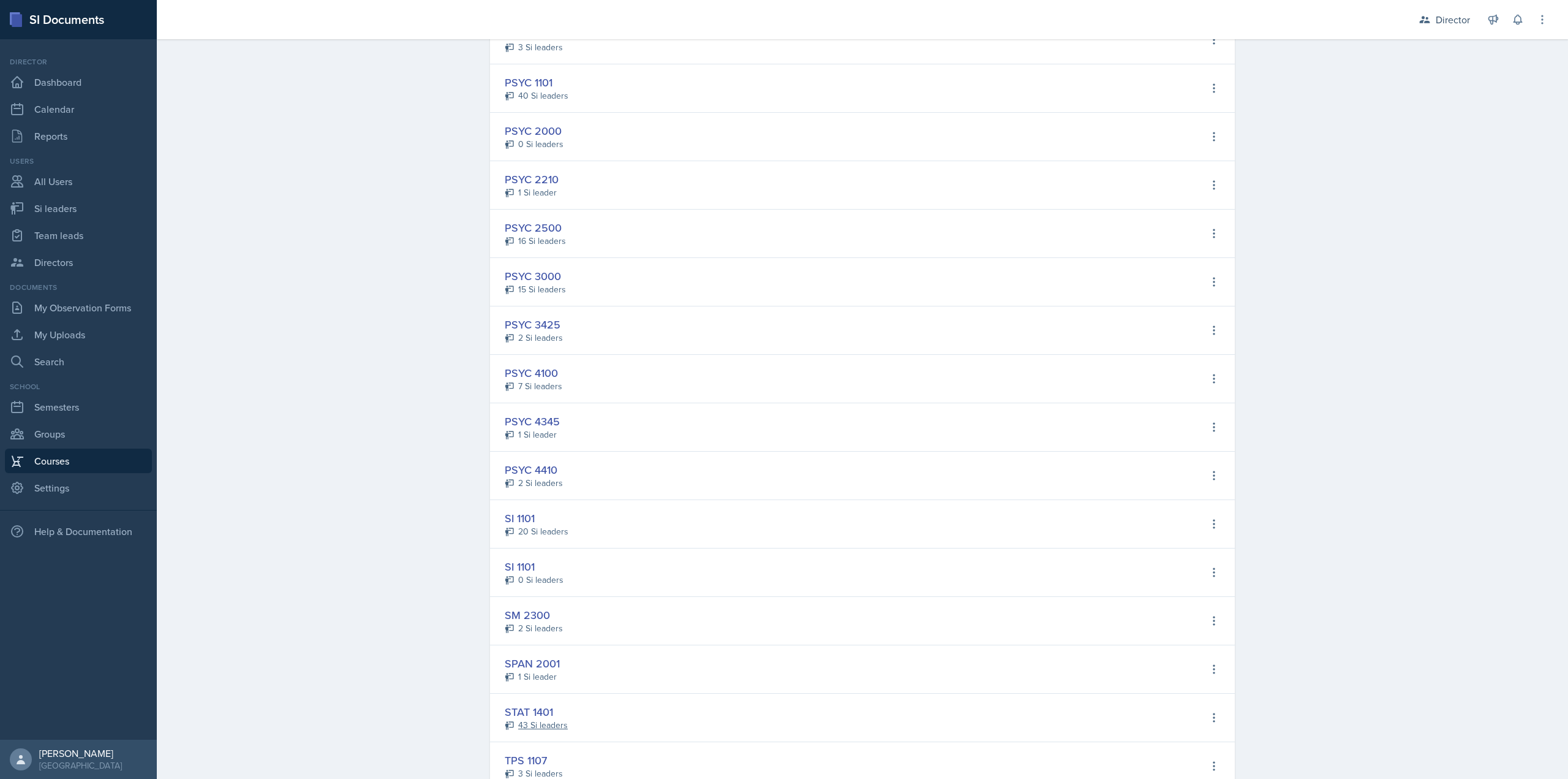
scroll to position [4273, 0]
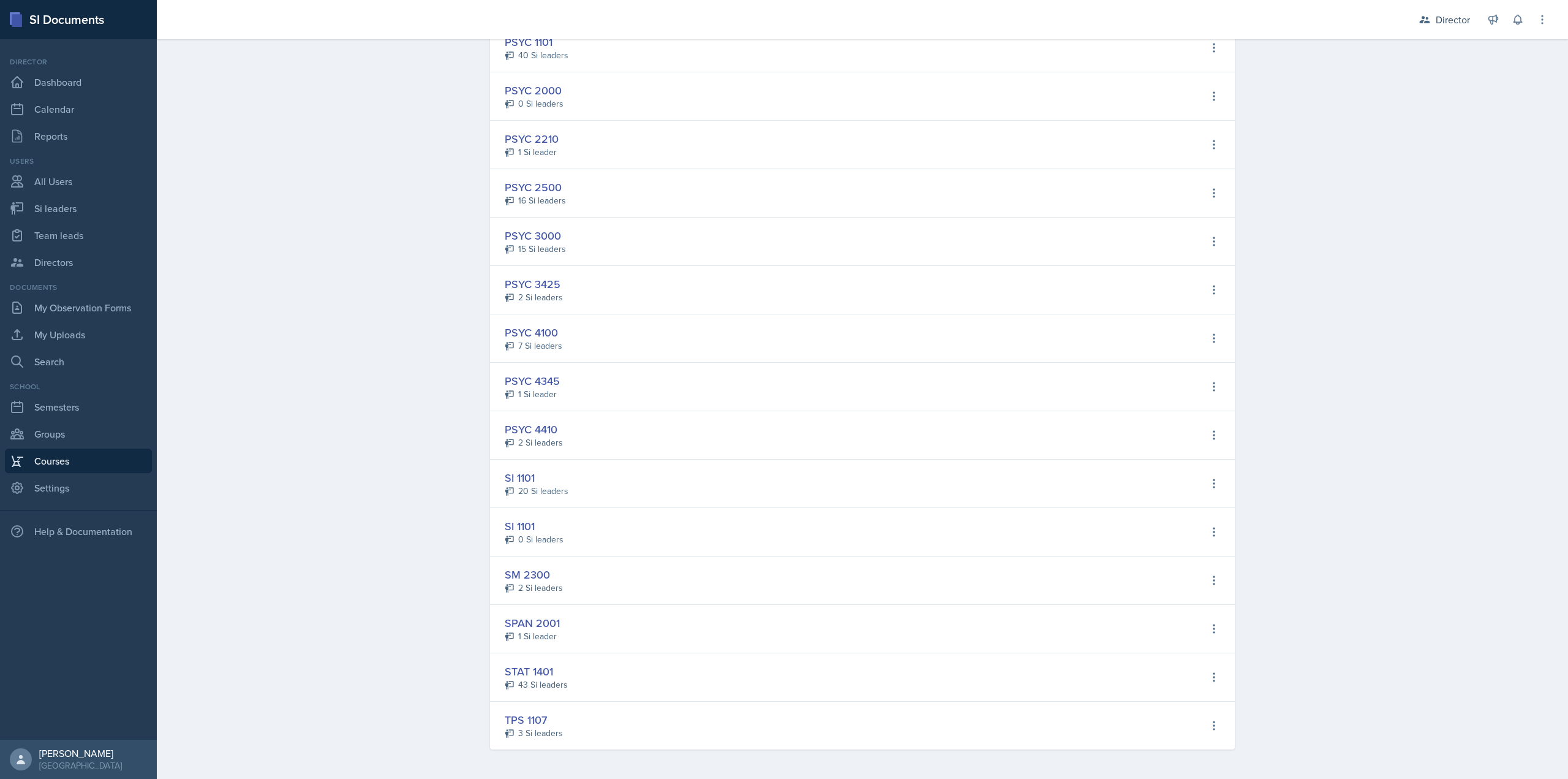
drag, startPoint x: 531, startPoint y: 718, endPoint x: 853, endPoint y: 731, distance: 322.3
click at [532, 718] on div "TPS 1107" at bounding box center [534, 719] width 59 height 17
click at [1208, 726] on icon at bounding box center [1214, 725] width 12 height 12
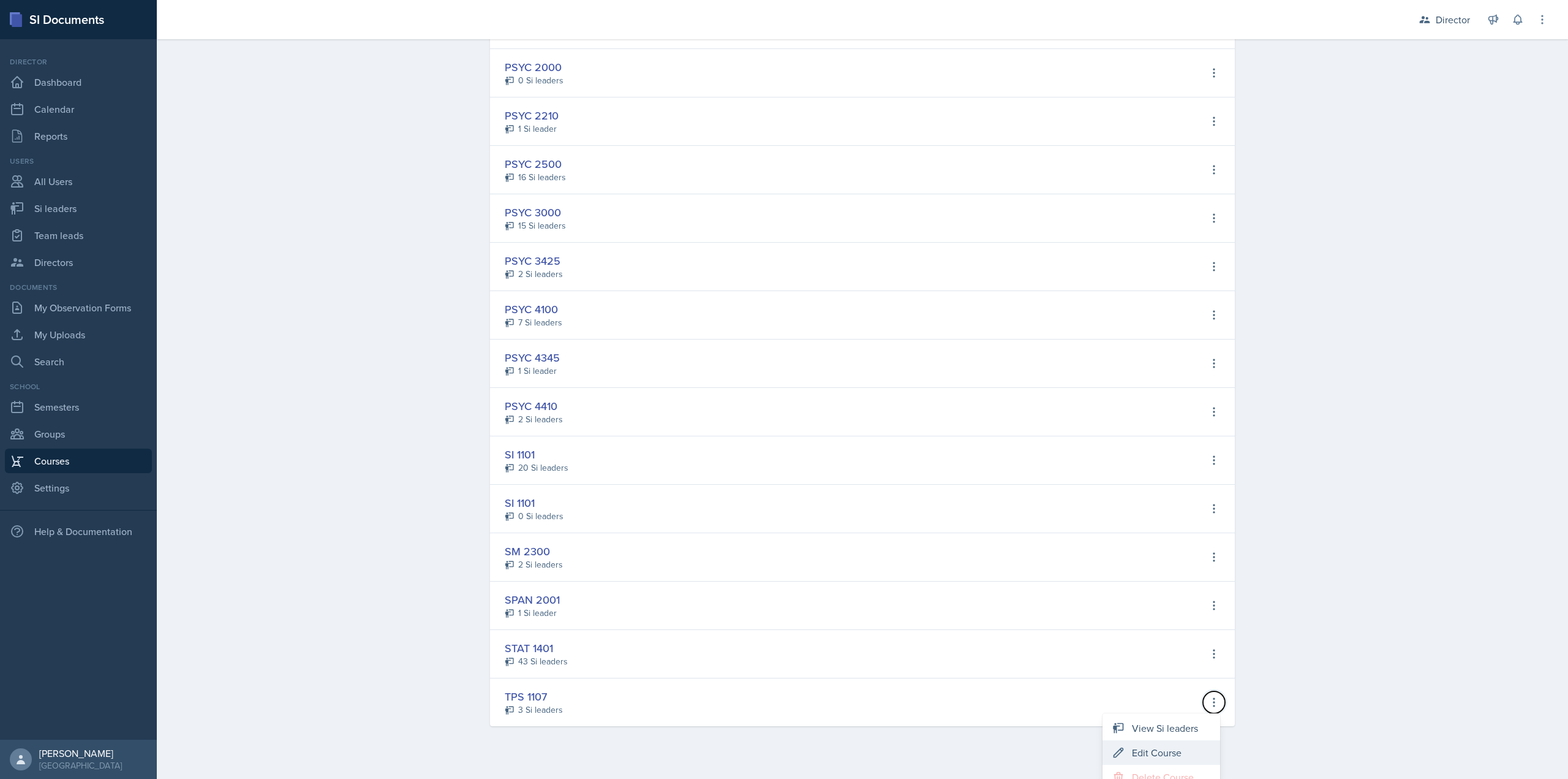
scroll to position [4308, 0]
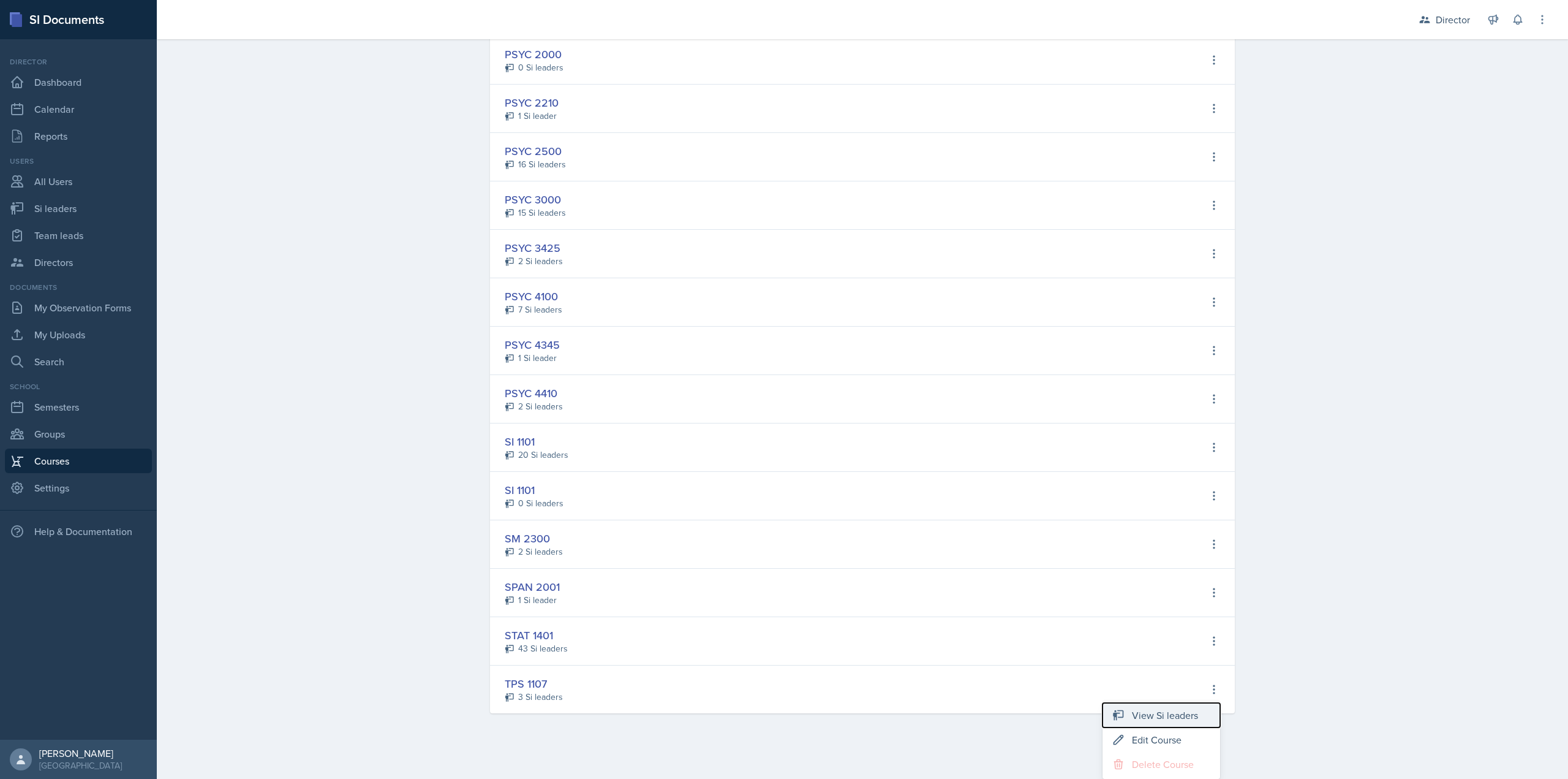
drag, startPoint x: 1176, startPoint y: 723, endPoint x: 836, endPoint y: 456, distance: 432.3
click at [1176, 723] on button "View Si leaders" at bounding box center [1162, 714] width 117 height 25
select select "fa19f40a-3835-4787-82c3-7c3a2b4253b5"
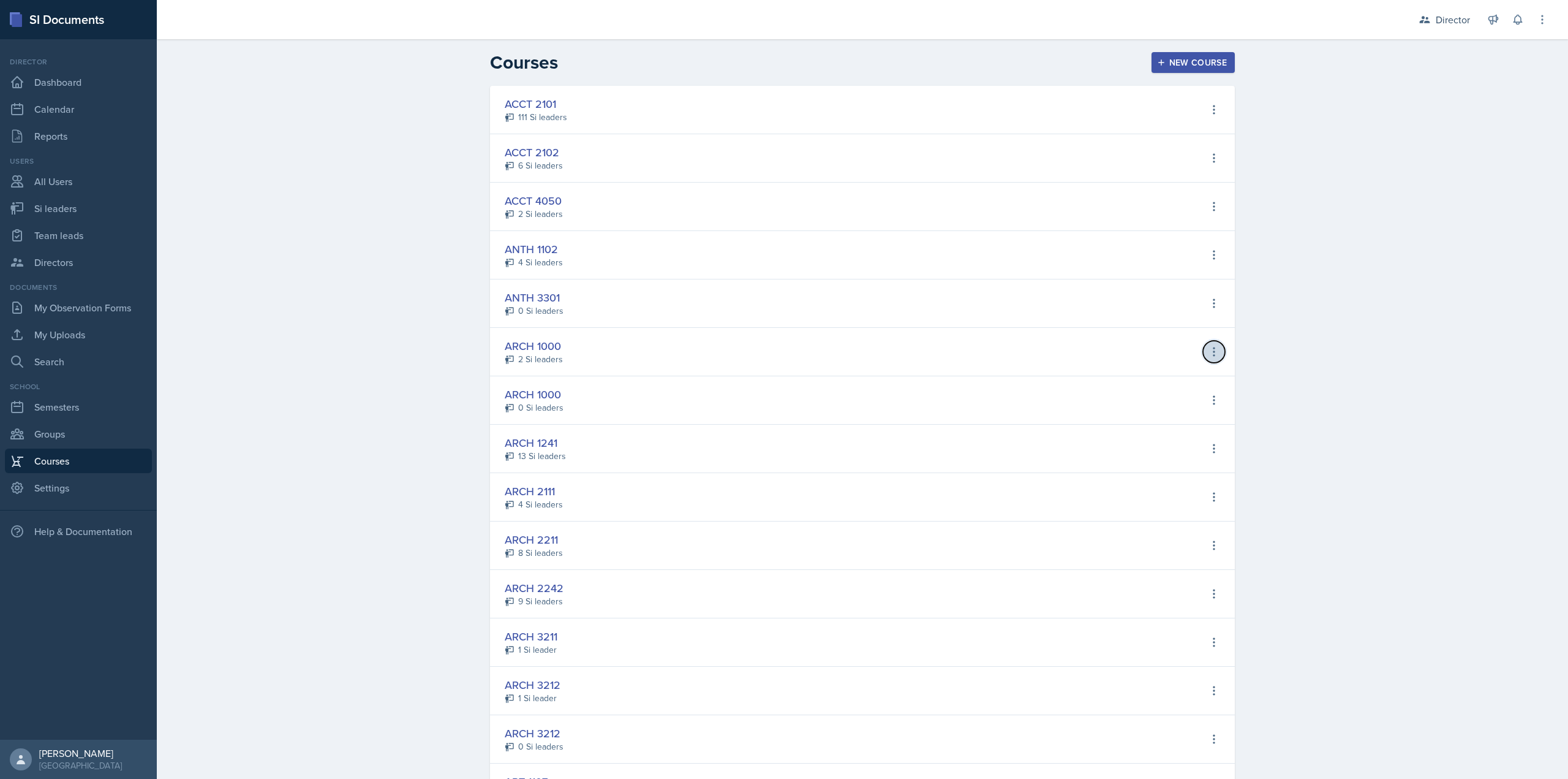
click at [1203, 352] on button at bounding box center [1214, 352] width 22 height 22
click at [1172, 383] on div "View Si leaders" at bounding box center [1165, 377] width 67 height 15
select select "d4a0c63d-6122-4115-bfce-3dda59f99299"
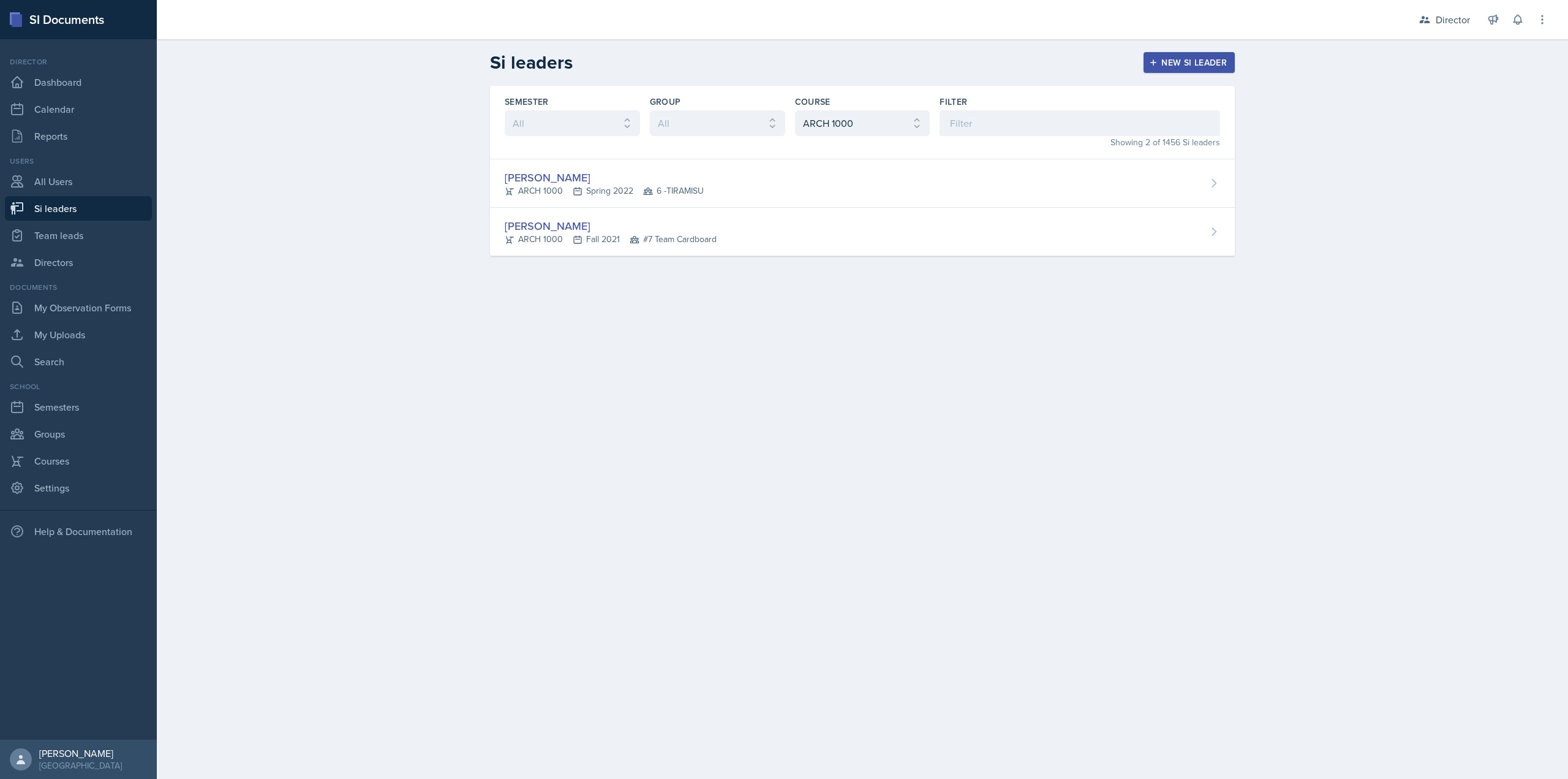
click at [78, 211] on link "Si leaders" at bounding box center [78, 208] width 147 height 25
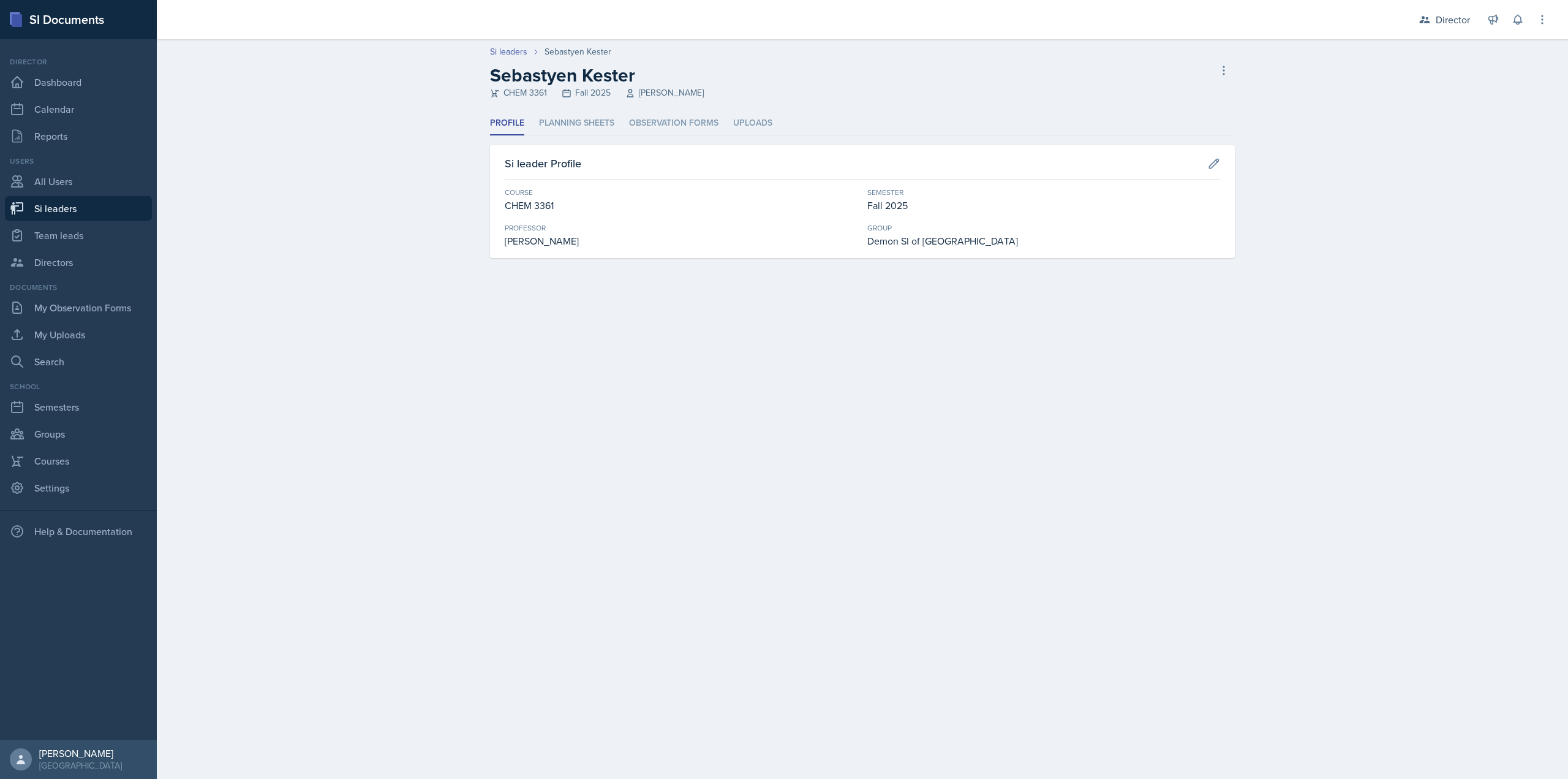
click at [651, 111] on header "Si leaders Sebastyen Kester Sebastyen Kester CHEM 3361 Fall 2025 Zane Bertoli D…" at bounding box center [862, 75] width 1412 height 73
click at [652, 117] on li "Observation Forms" at bounding box center [674, 123] width 89 height 24
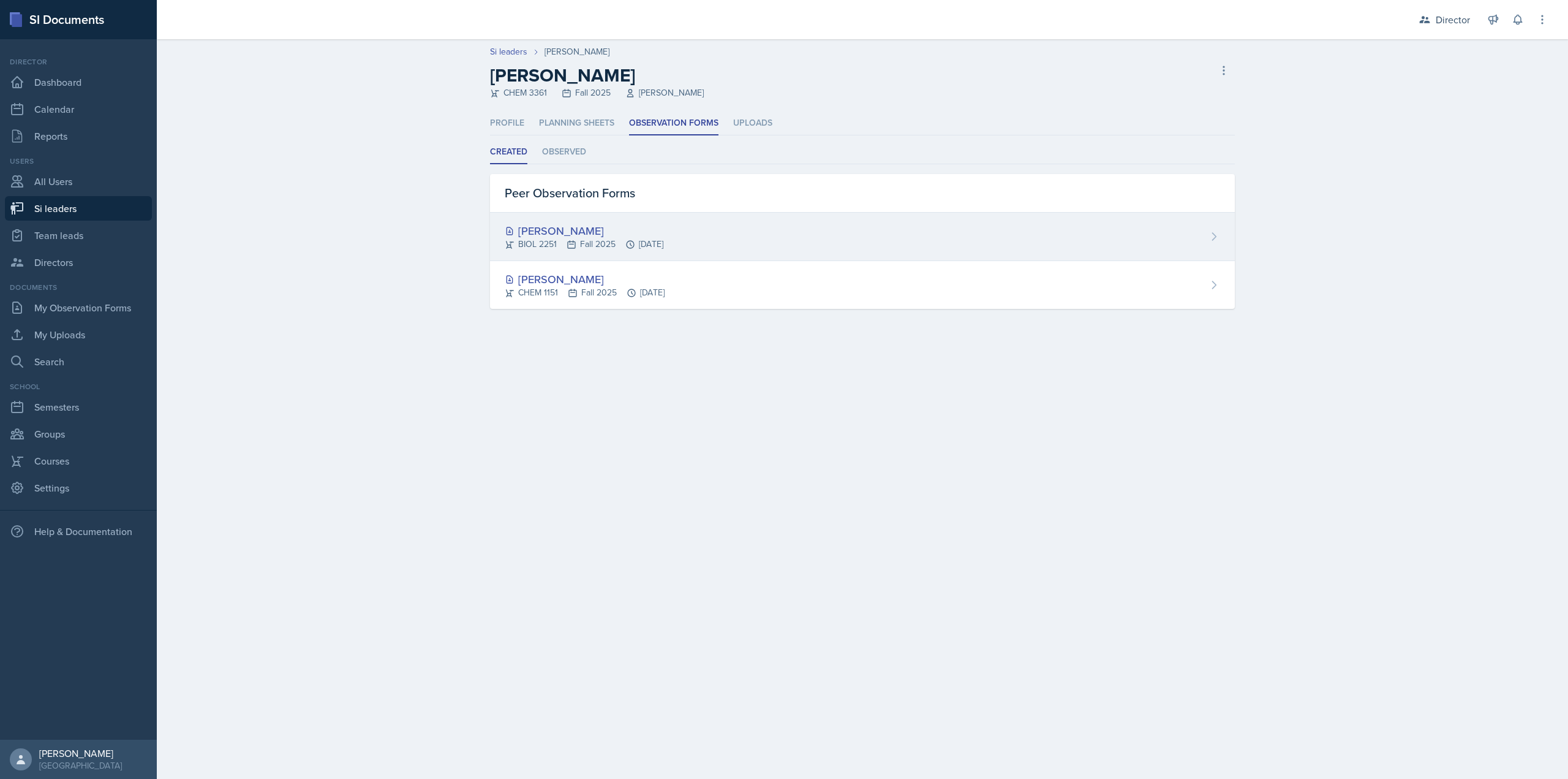
click at [1003, 229] on div "Rhema Arnold BIOL 2251 Fall 2025 Sep 10th, 2025" at bounding box center [862, 236] width 745 height 49
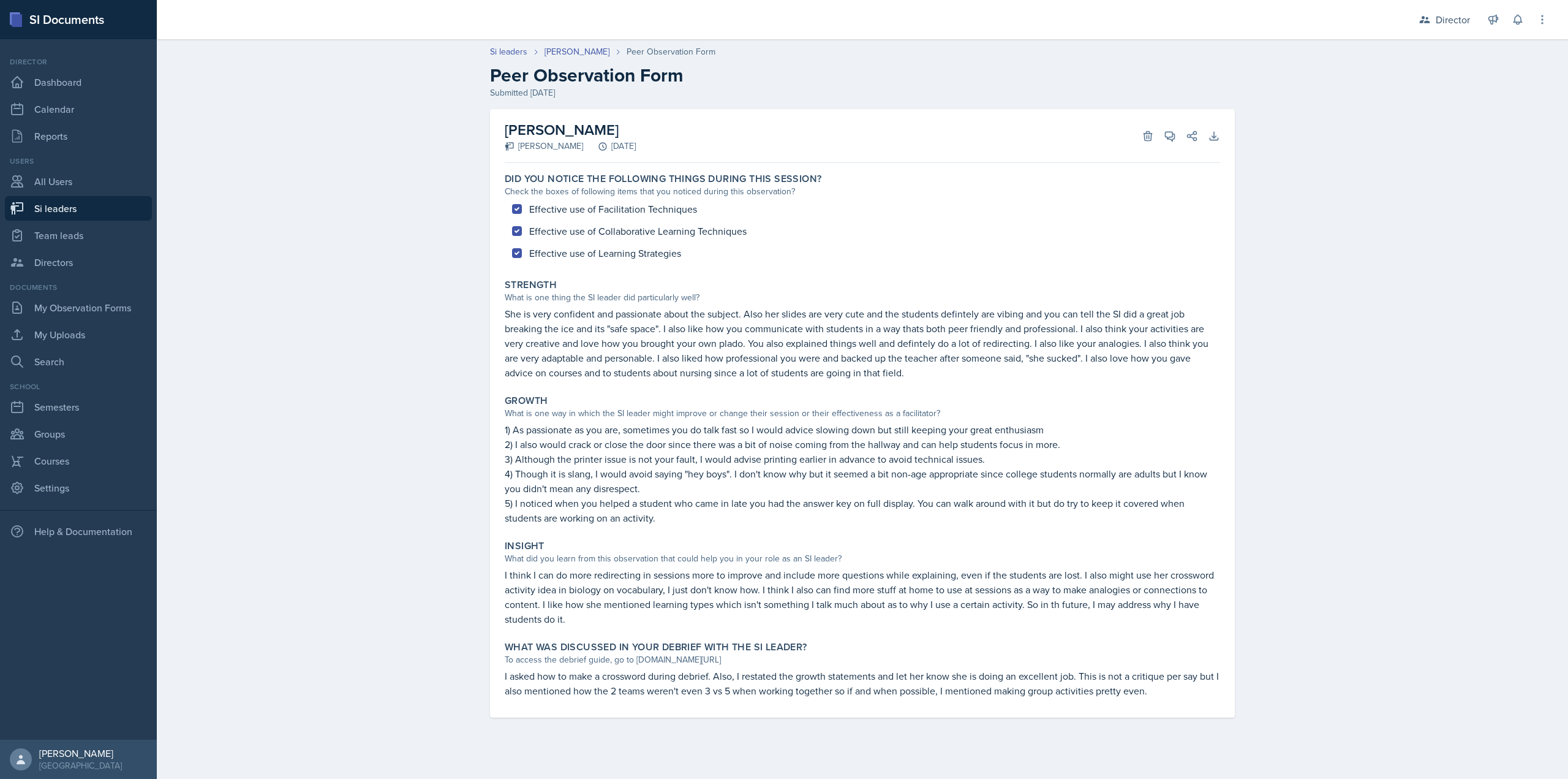
click at [601, 332] on p "She is very confident and passionate about the subject. Also her slides are ver…" at bounding box center [862, 343] width 715 height 74
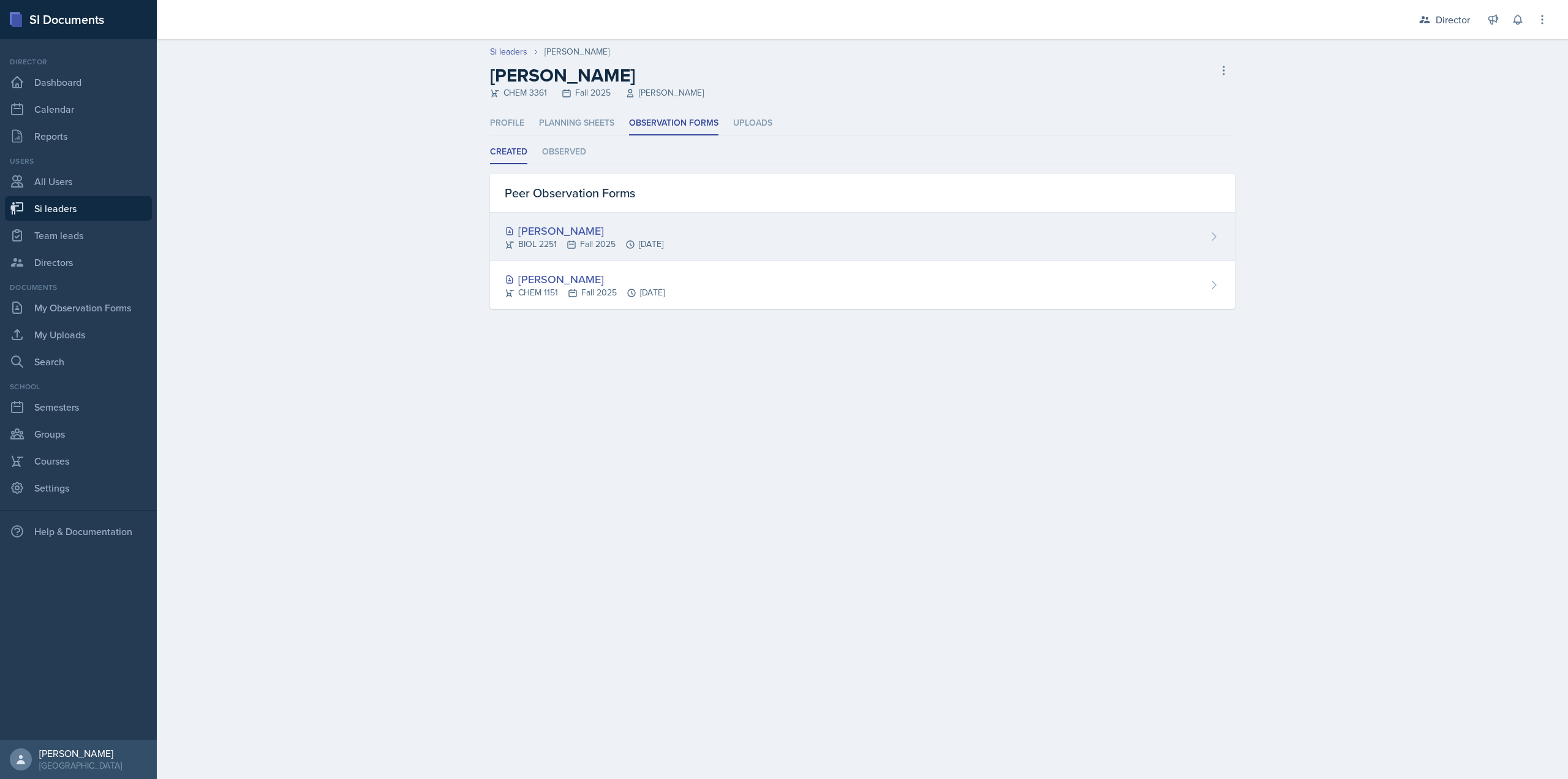
click at [595, 226] on div "Rhema Arnold" at bounding box center [584, 231] width 159 height 17
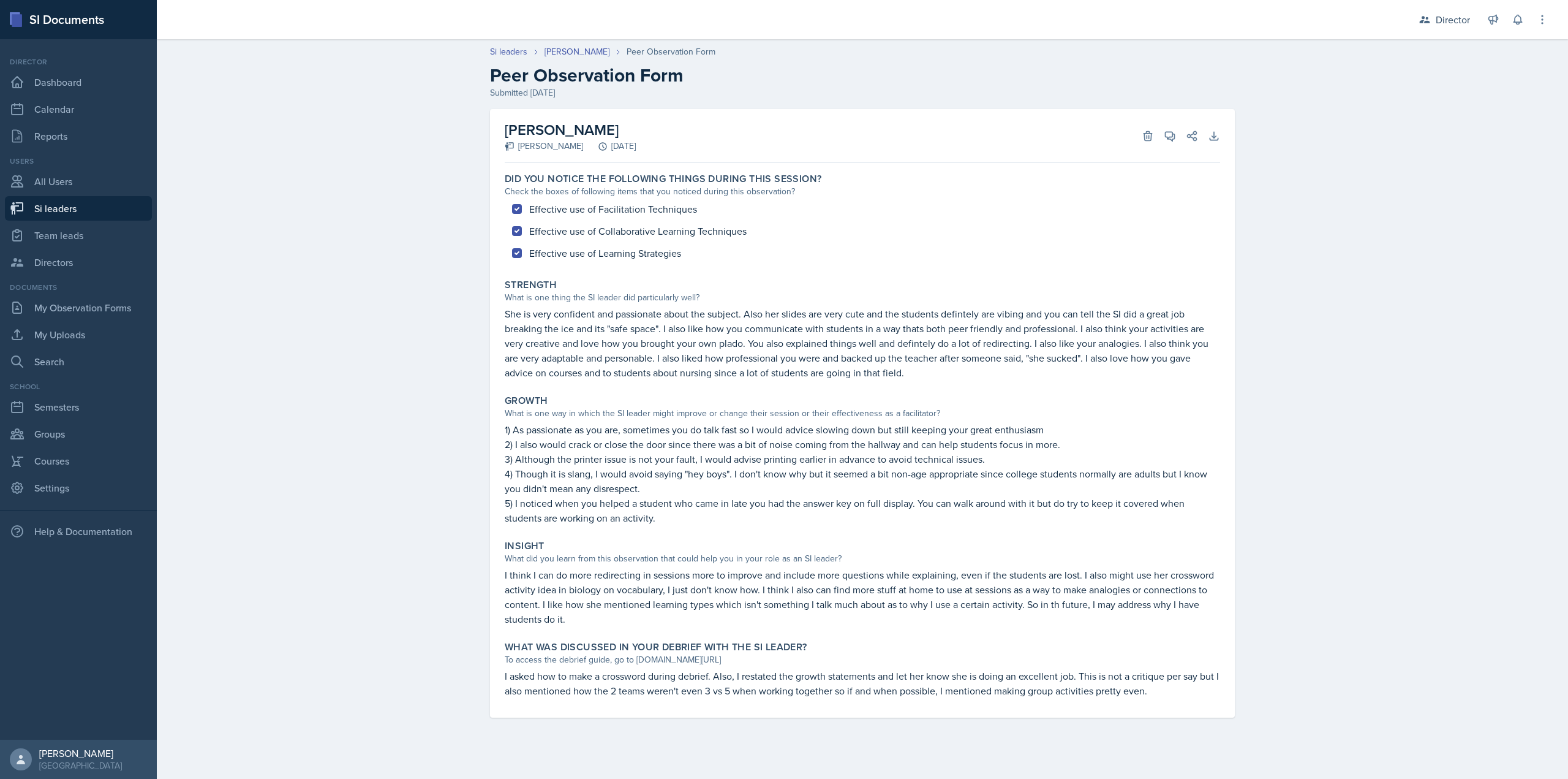
click at [567, 127] on h2 "Rhema Arnold" at bounding box center [570, 130] width 131 height 22
click at [572, 52] on link "Octavia Kaham" at bounding box center [576, 52] width 65 height 13
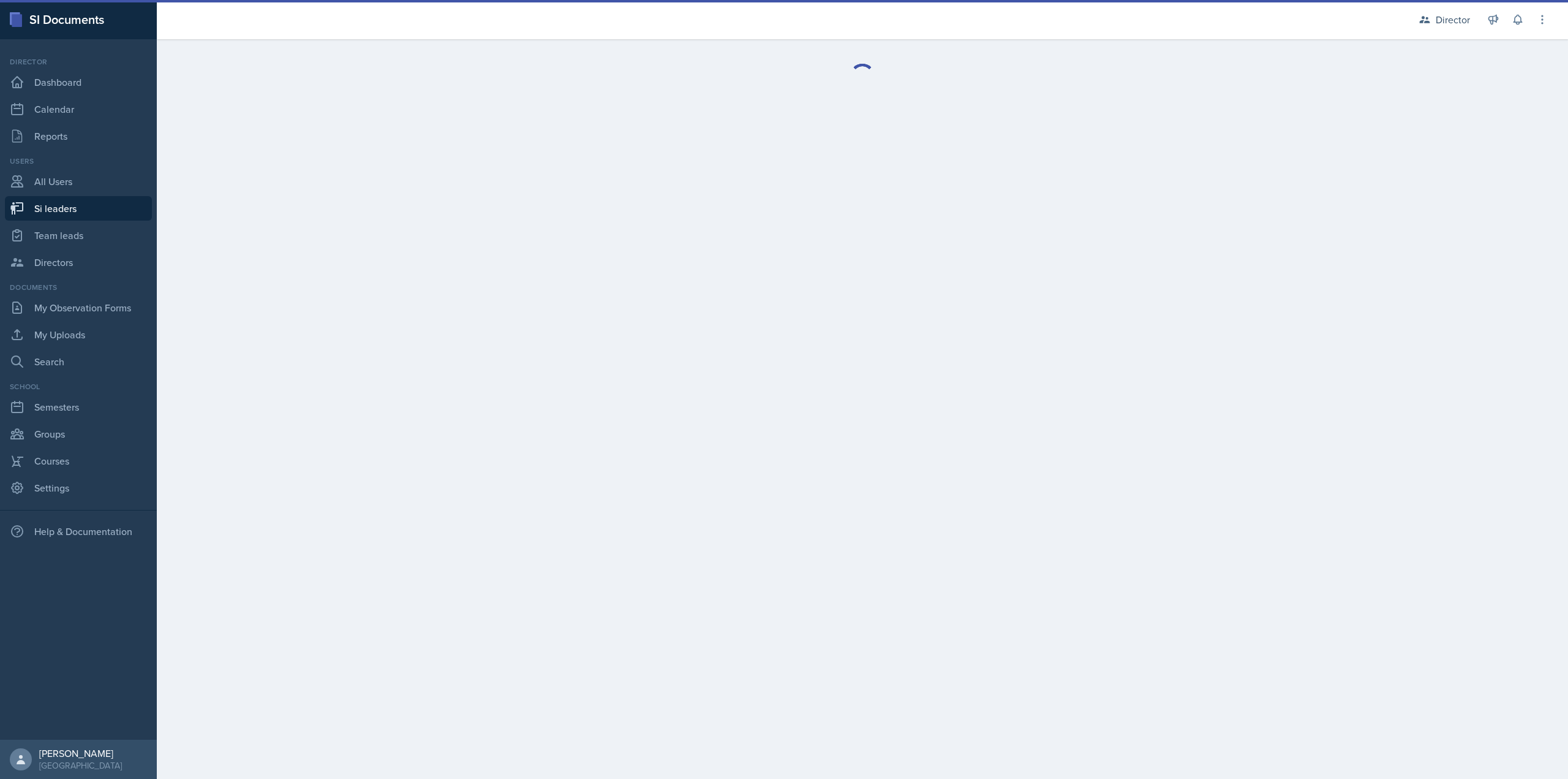
click at [860, 82] on div at bounding box center [862, 76] width 35 height 35
click at [112, 210] on link "Si leaders" at bounding box center [78, 208] width 147 height 25
select select "2bed604d-1099-4043-b1bc-2365e8740244"
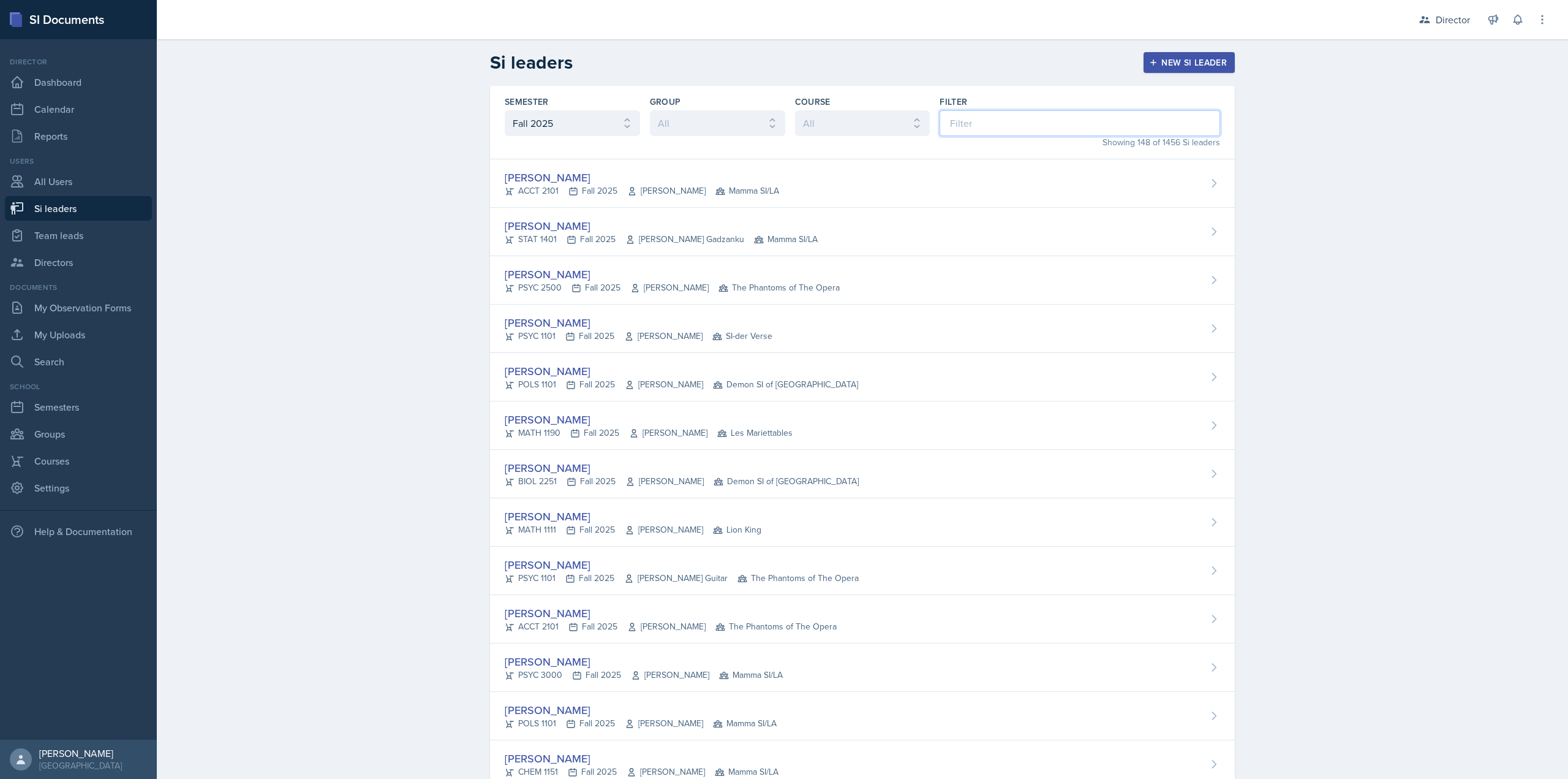
click at [1002, 118] on input at bounding box center [1080, 123] width 280 height 26
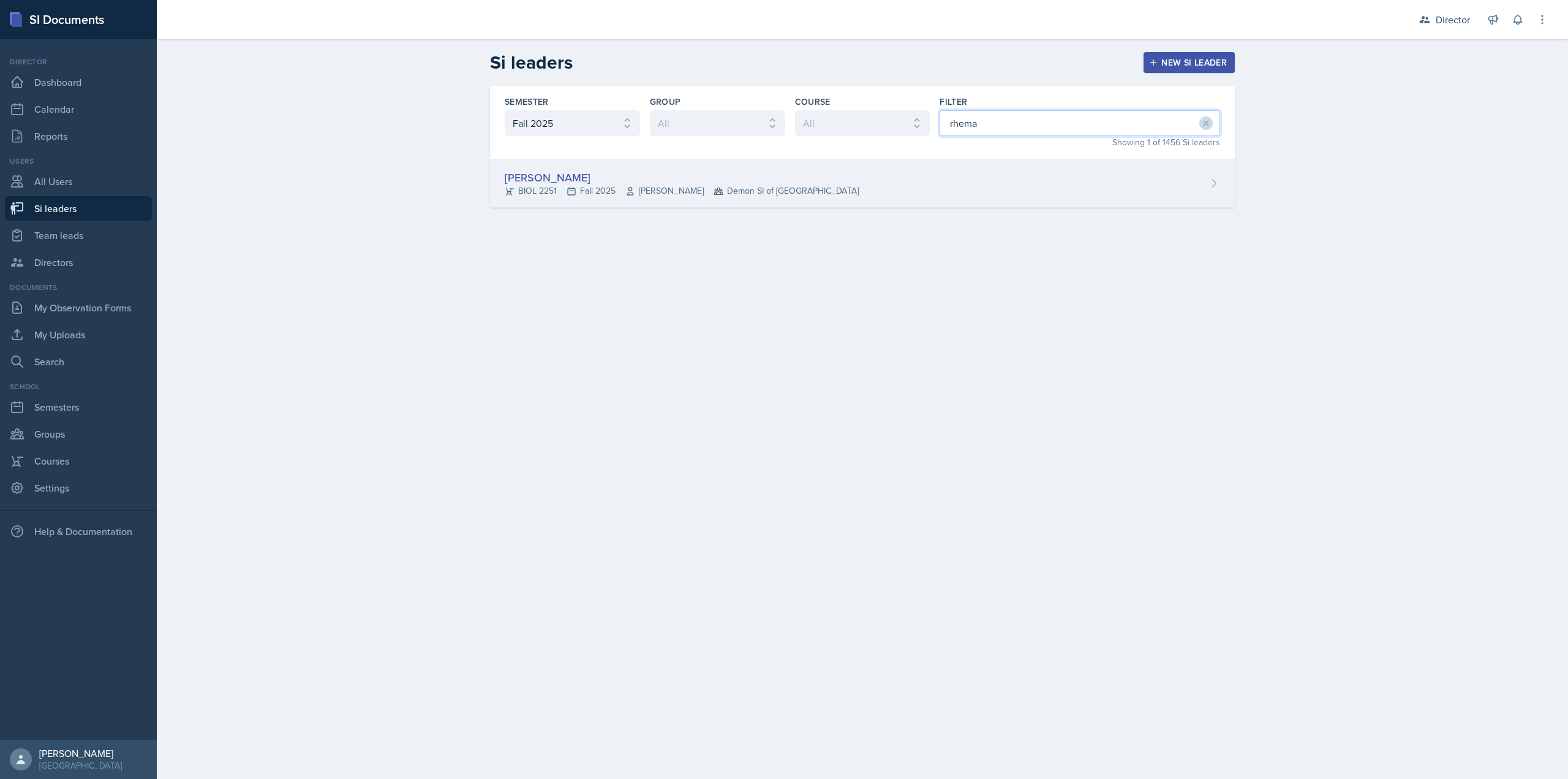
type input "rhema"
click at [926, 178] on div "[PERSON_NAME] BIOL 2251 Fall 2025 [PERSON_NAME] Demon SI of [GEOGRAPHIC_DATA]" at bounding box center [862, 183] width 745 height 49
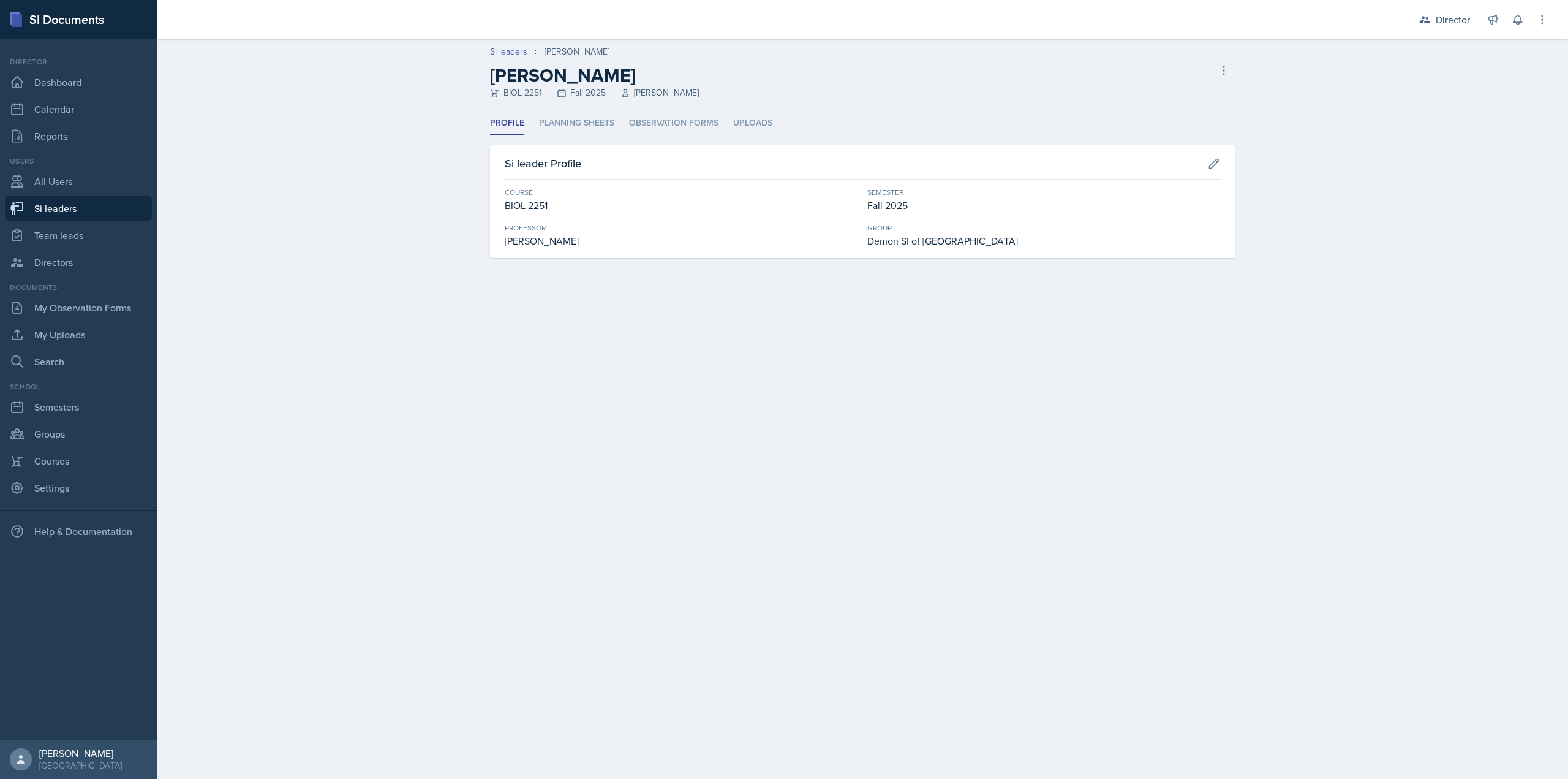
click at [619, 120] on ul "Profile Planning Sheets Observation Forms Uploads" at bounding box center [862, 123] width 745 height 24
click at [657, 122] on li "Observation Forms" at bounding box center [674, 123] width 89 height 24
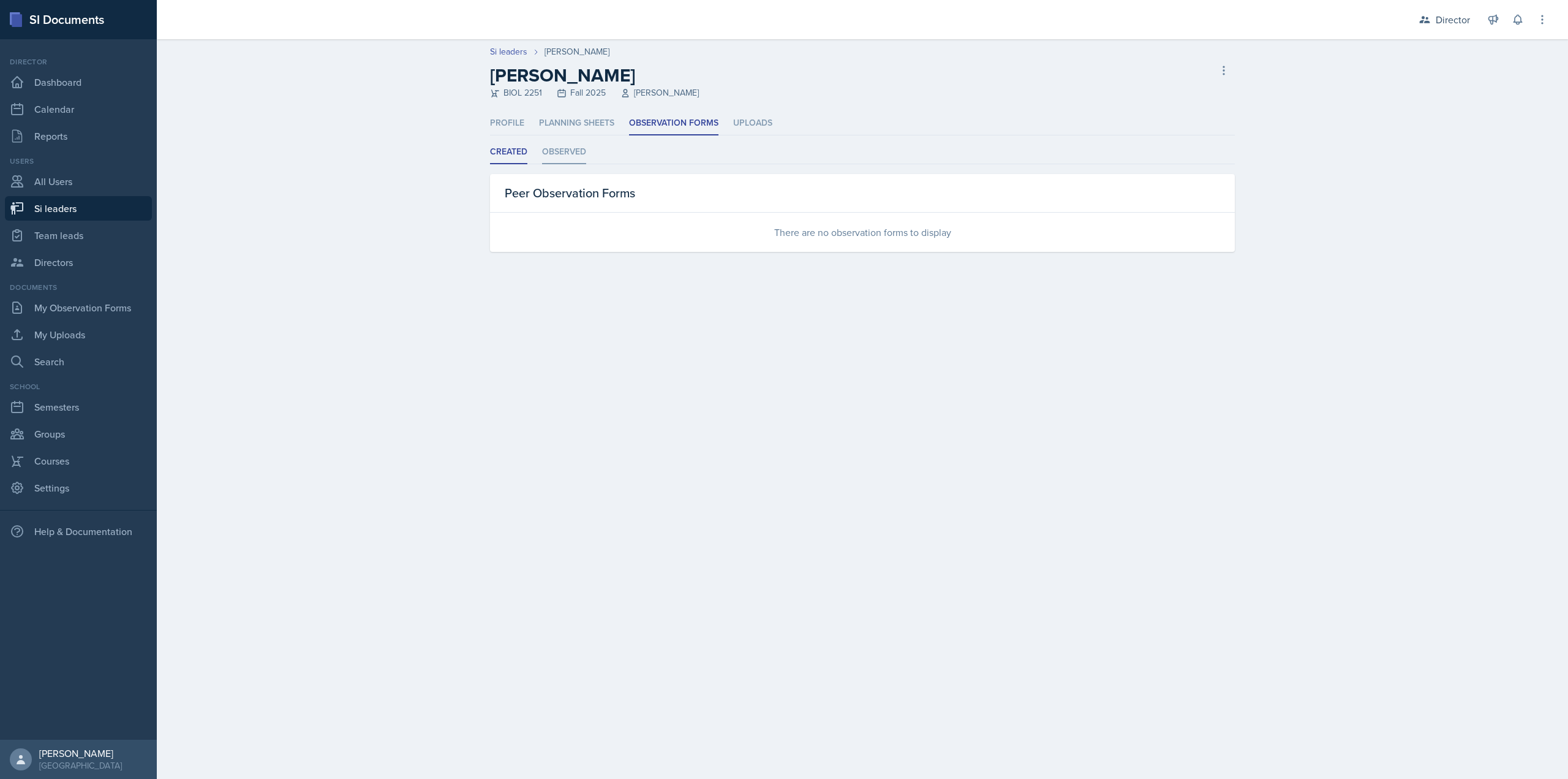
click at [568, 153] on li "Observed" at bounding box center [564, 152] width 44 height 24
